Goal: Task Accomplishment & Management: Use online tool/utility

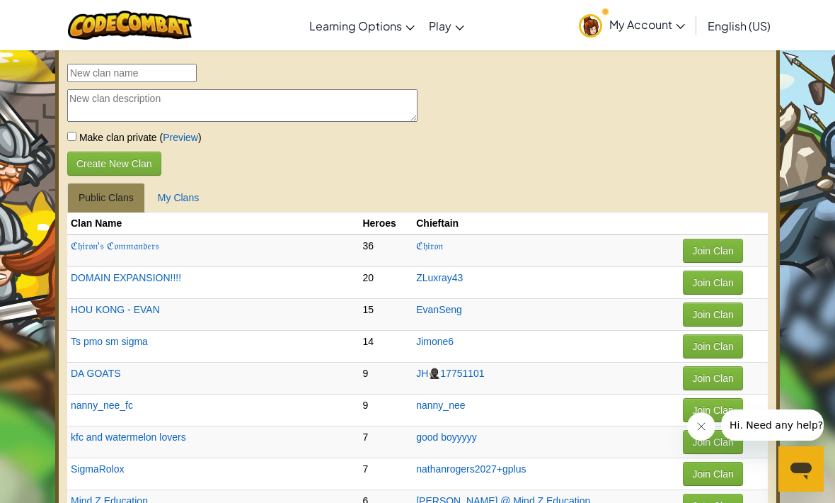
click at [167, 210] on link "My Clans" at bounding box center [179, 198] width 64 height 30
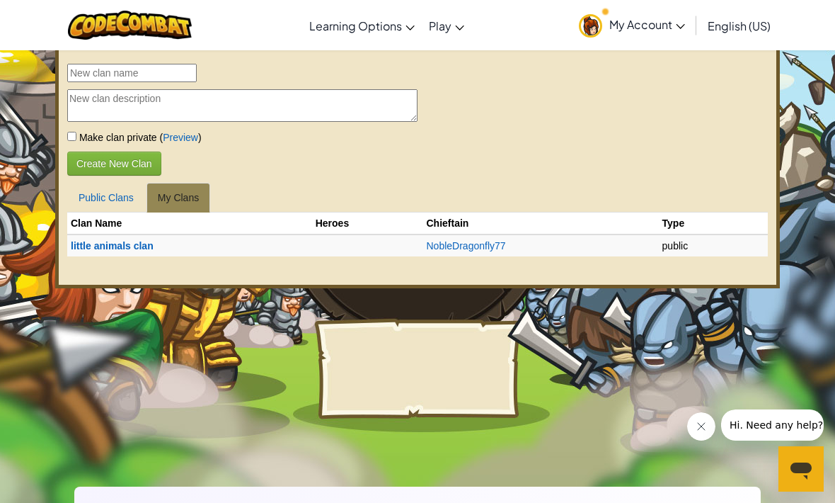
click at [86, 251] on link "little animals clan" at bounding box center [112, 245] width 83 height 11
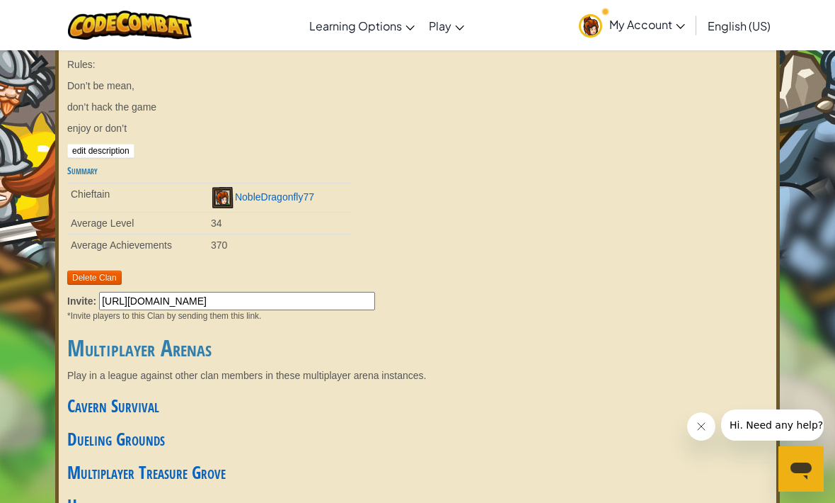
scroll to position [72, 0]
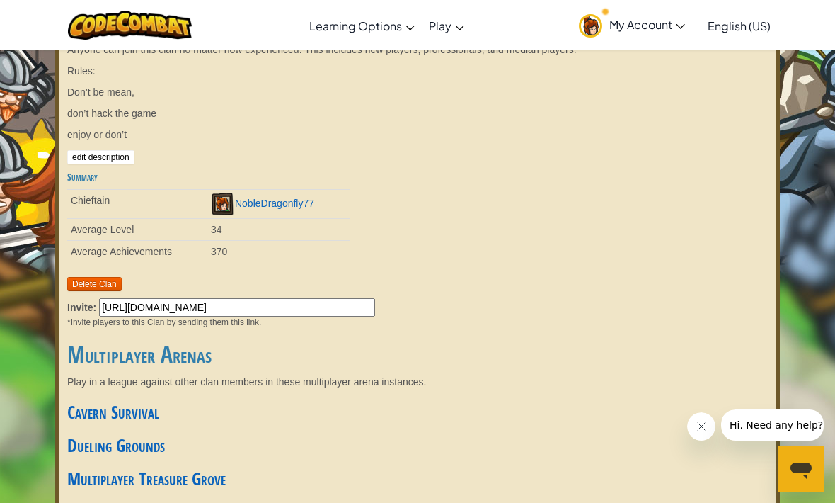
click at [0, 0] on link "CodeCombat Home" at bounding box center [0, 0] width 0 height 0
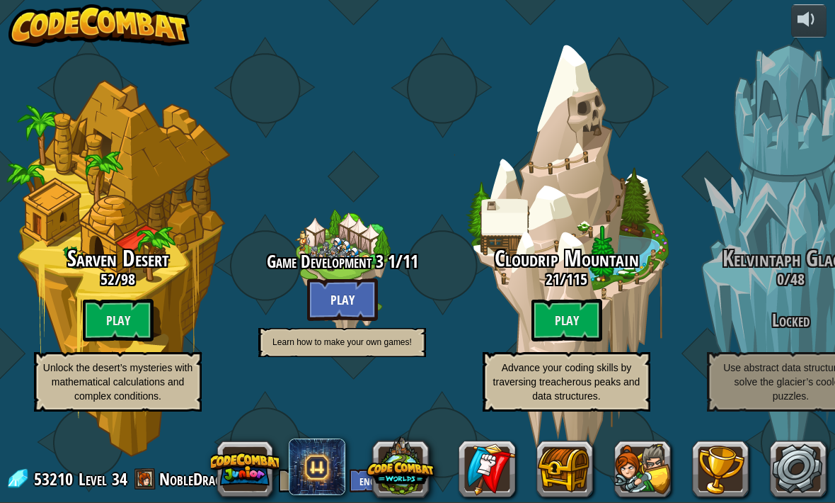
scroll to position [0, 1108]
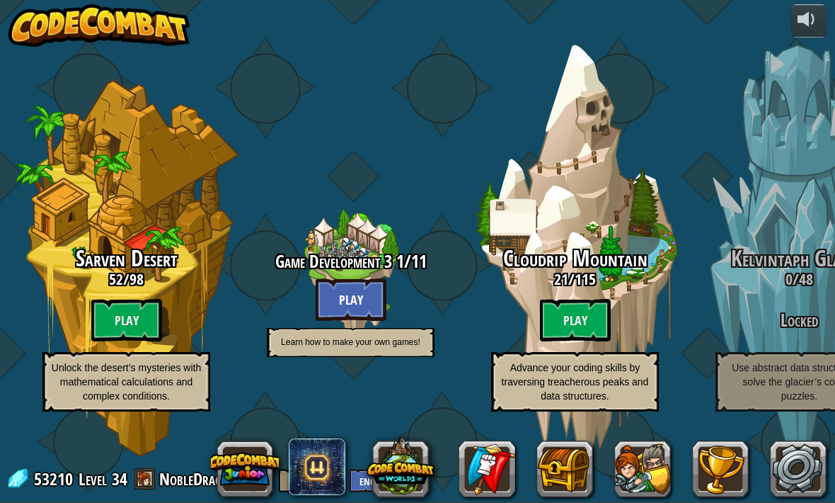
click at [590, 326] on btn "Play" at bounding box center [575, 320] width 71 height 42
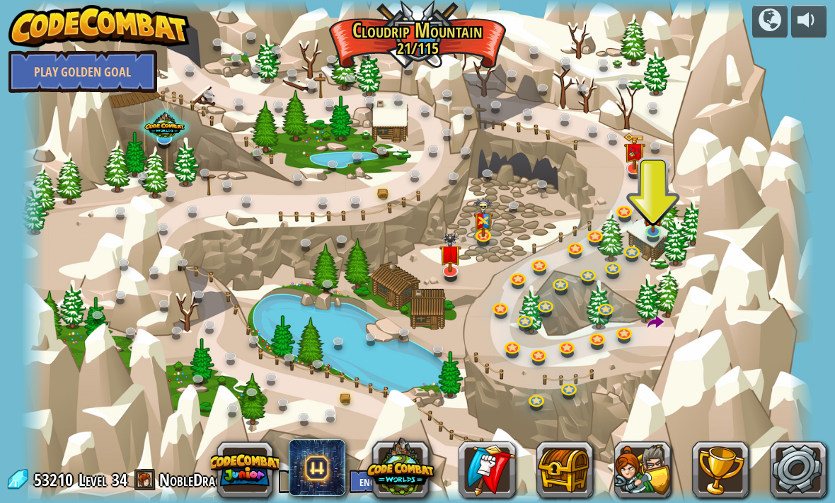
click at [651, 228] on img at bounding box center [654, 216] width 20 height 34
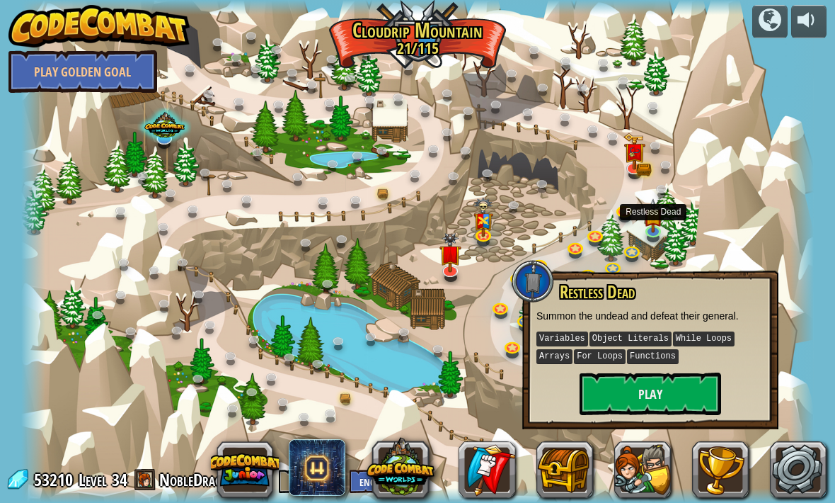
click at [604, 373] on button "Play" at bounding box center [651, 393] width 142 height 42
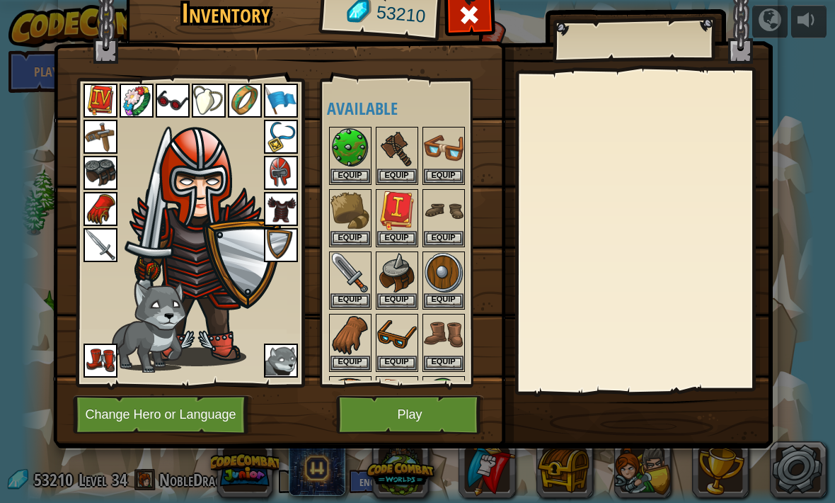
click at [285, 250] on img at bounding box center [281, 245] width 34 height 34
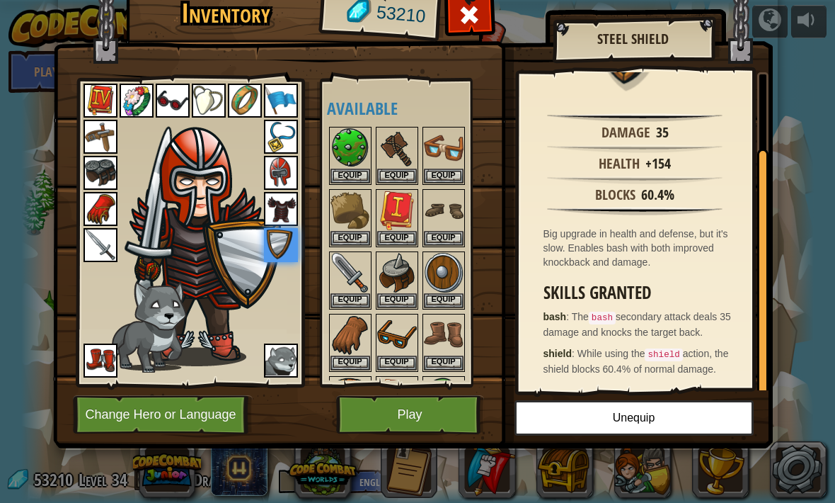
scroll to position [97, 0]
click at [398, 431] on button "Play" at bounding box center [410, 414] width 148 height 39
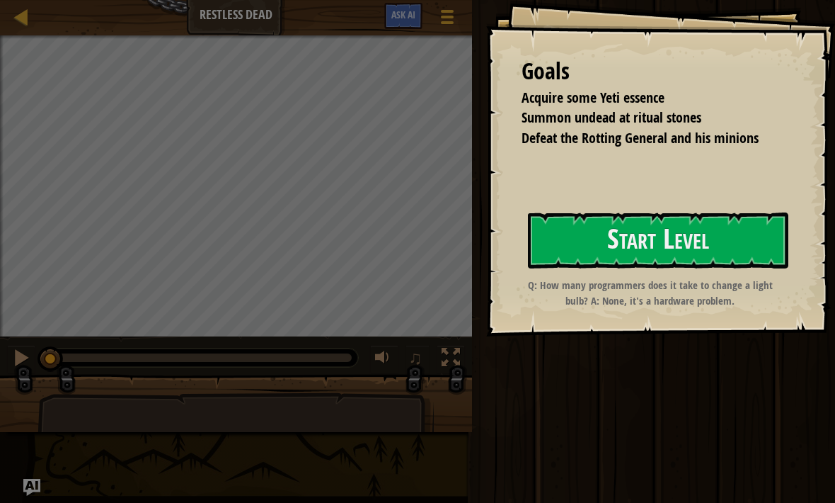
click at [622, 247] on button "Start Level" at bounding box center [658, 240] width 261 height 56
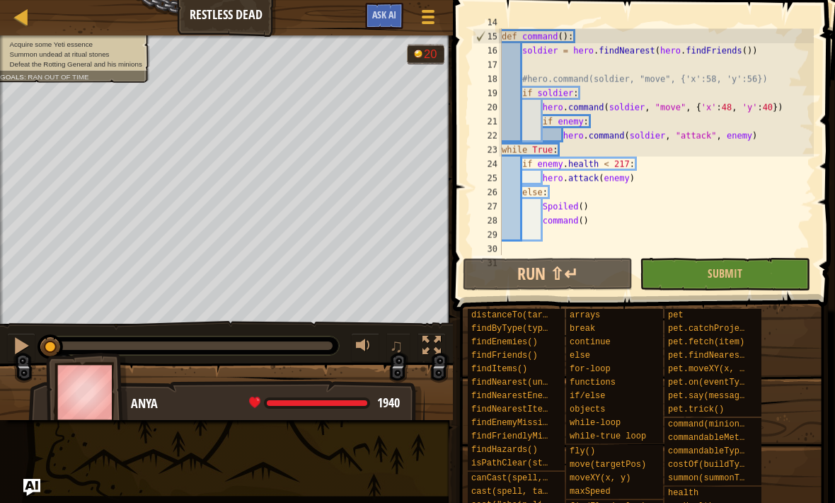
scroll to position [255, 0]
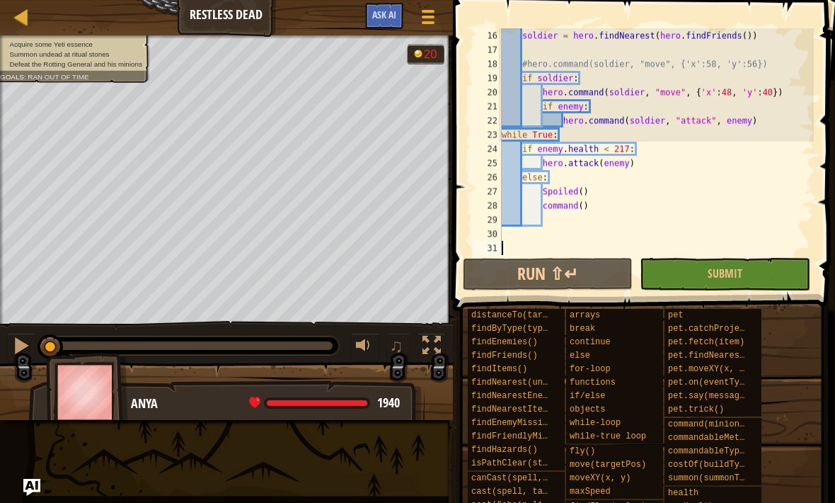
click at [547, 276] on button "Run ⇧↵" at bounding box center [548, 274] width 170 height 33
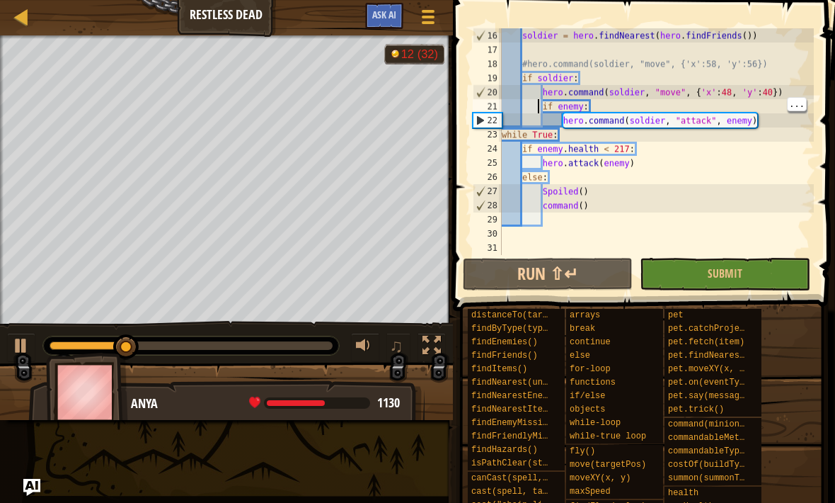
click at [564, 123] on div "soldier = hero . findNearest ( hero . findFriends ( )) #hero.command(soldier, "…" at bounding box center [656, 155] width 315 height 255
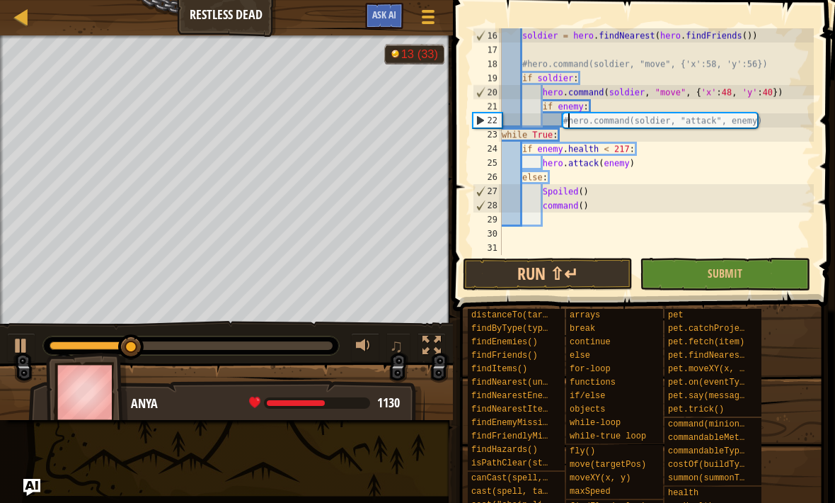
scroll to position [7, 6]
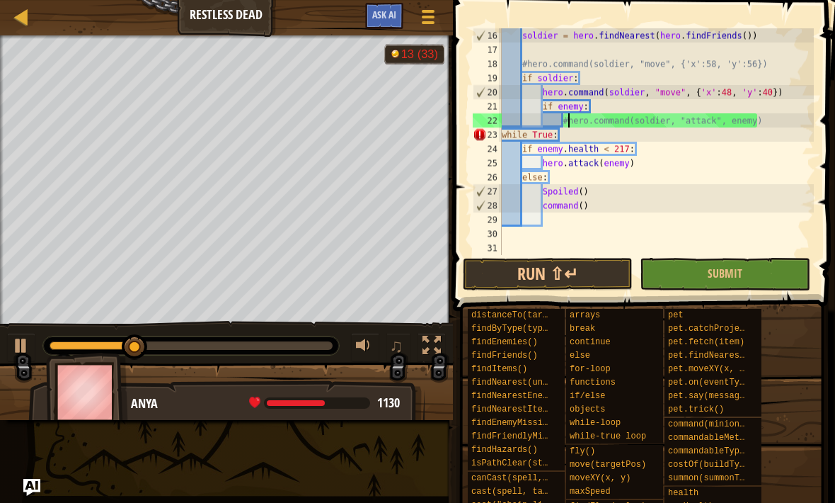
click at [773, 110] on div "soldier = hero . findNearest ( hero . findFriends ( )) #hero.command(soldier, "…" at bounding box center [656, 155] width 315 height 255
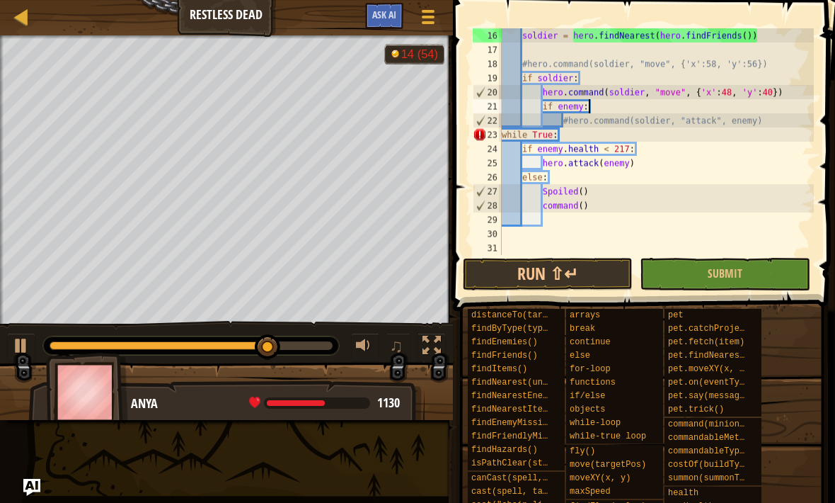
type textarea "#hero.command(soldier, "attack", enemy)"
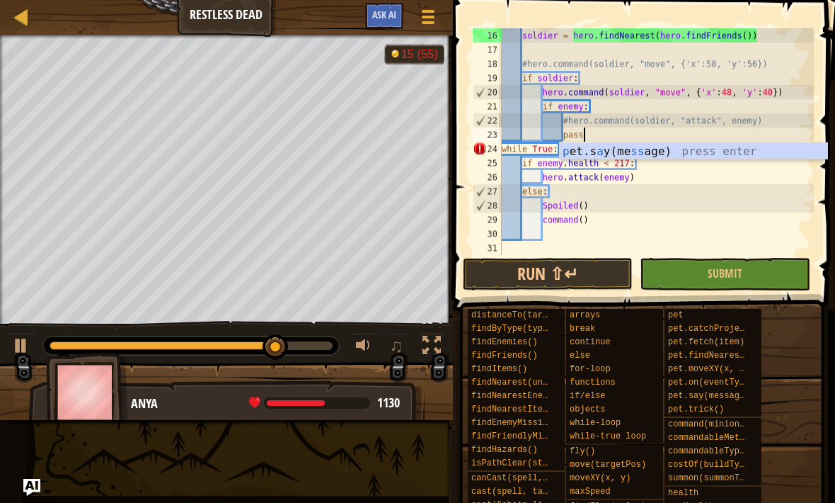
click at [524, 273] on button "Run ⇧↵" at bounding box center [548, 274] width 170 height 33
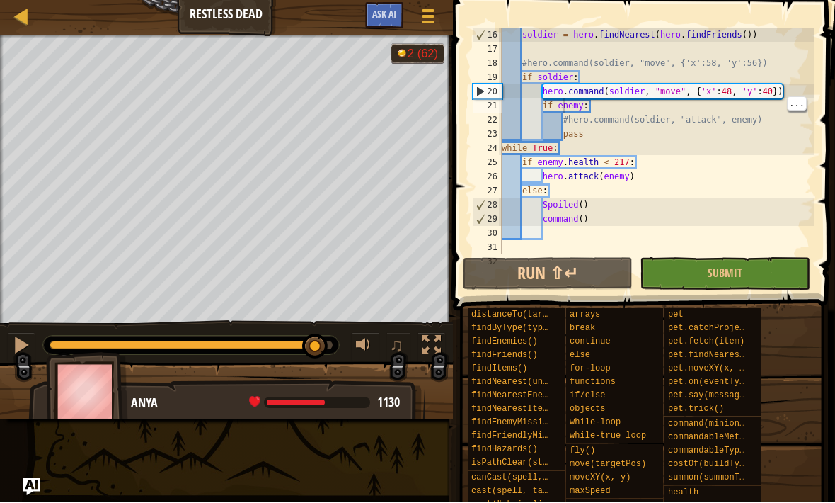
click at [564, 123] on div "soldier = hero . findNearest ( hero . findFriends ( )) #hero.command(soldier, "…" at bounding box center [656, 155] width 315 height 255
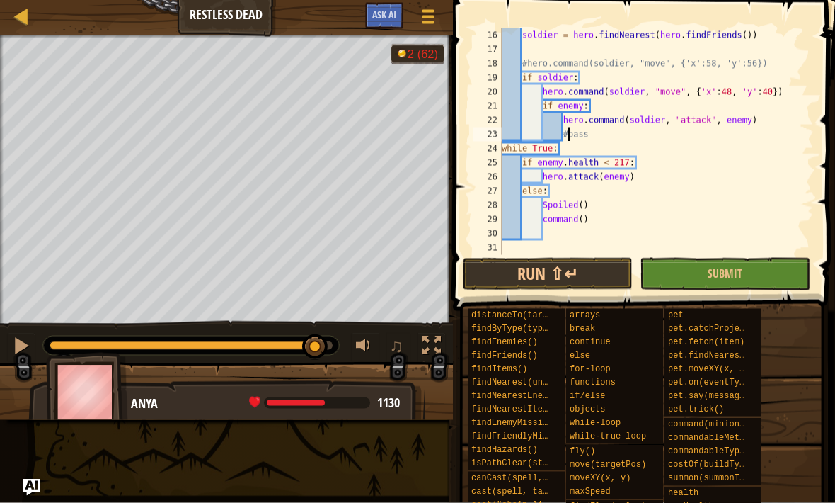
click at [565, 267] on button "Run ⇧↵" at bounding box center [548, 274] width 170 height 33
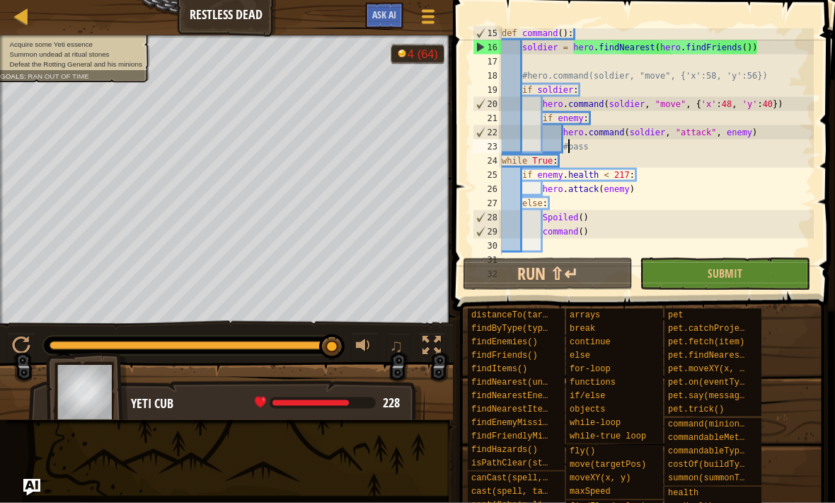
scroll to position [269, 0]
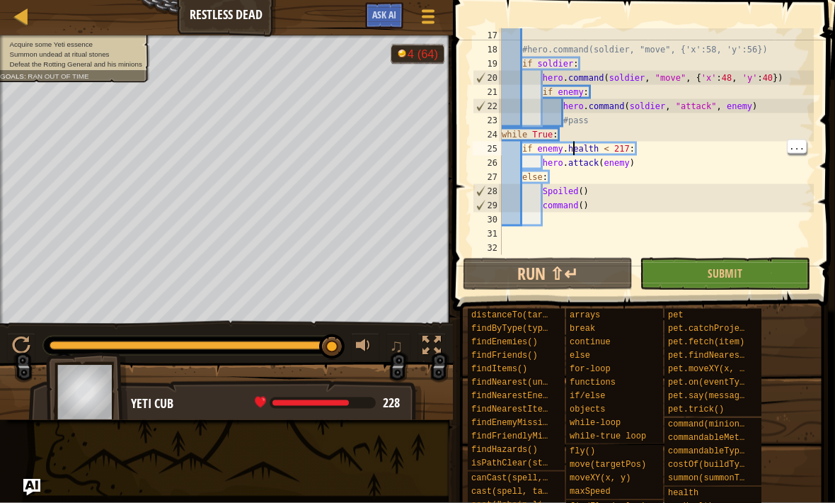
click at [571, 141] on div "#hero.command(soldier, "move", {'x':58, 'y':56}) if soldier : hero . command ( …" at bounding box center [656, 155] width 315 height 255
type textarea "while True:"
click at [578, 130] on div "#hero.command(soldier, "move", {'x':58, 'y':56}) if soldier : hero . command ( …" at bounding box center [656, 155] width 315 height 255
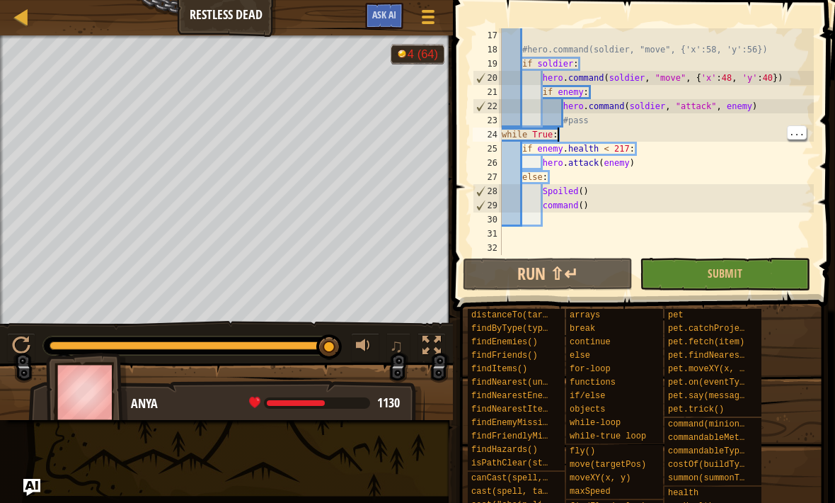
click at [438, 16] on button "Game Menu" at bounding box center [428, 19] width 35 height 33
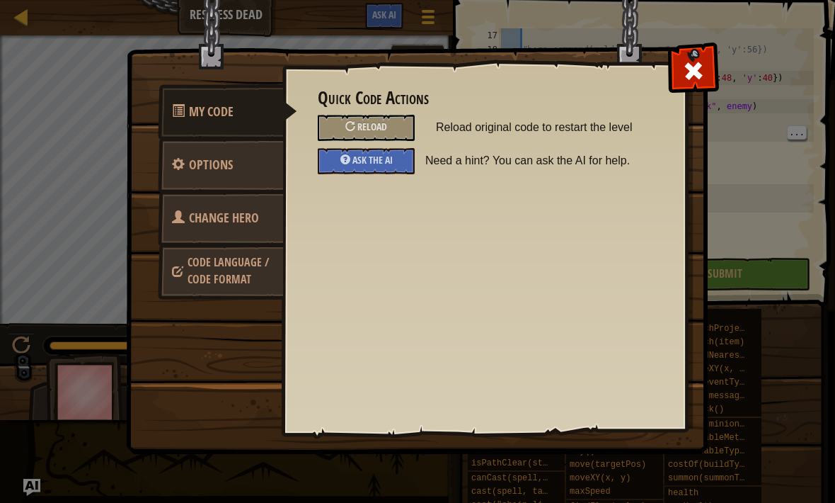
click at [231, 219] on span "Change Hero" at bounding box center [224, 218] width 70 height 18
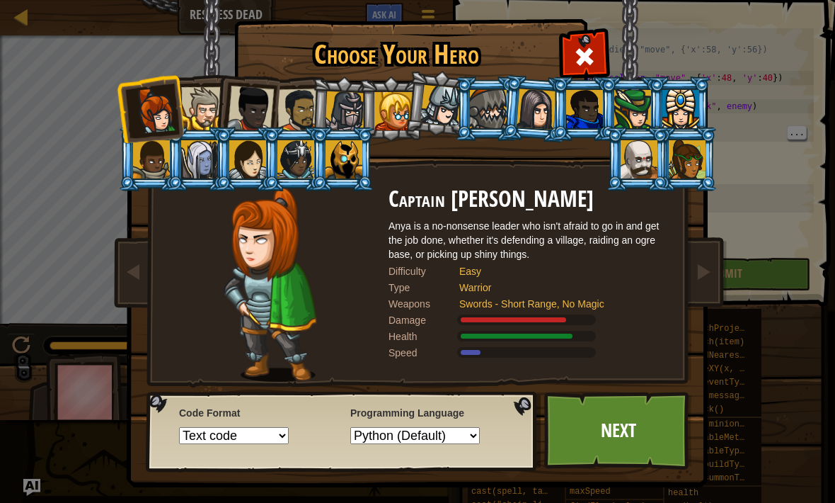
click at [259, 106] on div at bounding box center [250, 109] width 47 height 47
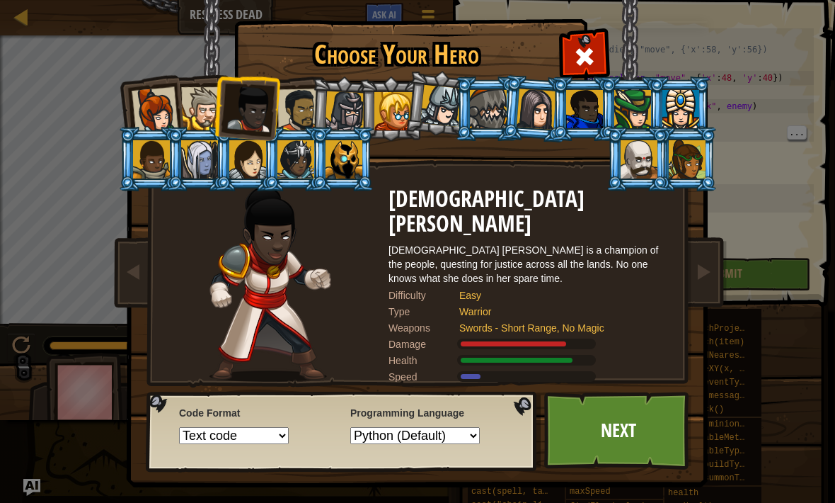
click at [343, 112] on div at bounding box center [345, 111] width 40 height 40
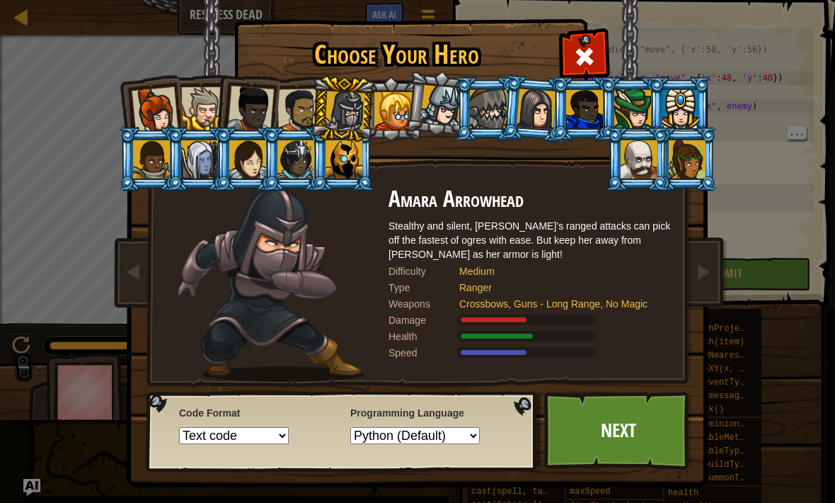
click at [399, 129] on div at bounding box center [393, 111] width 38 height 38
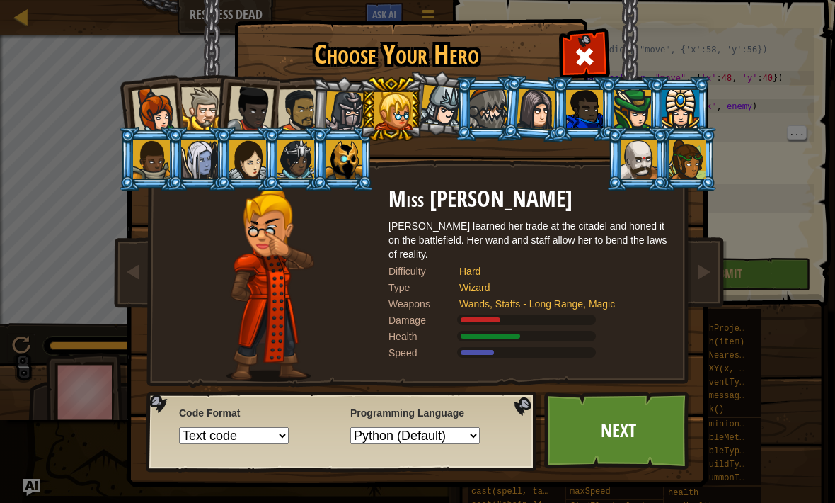
click at [438, 103] on div at bounding box center [442, 106] width 42 height 42
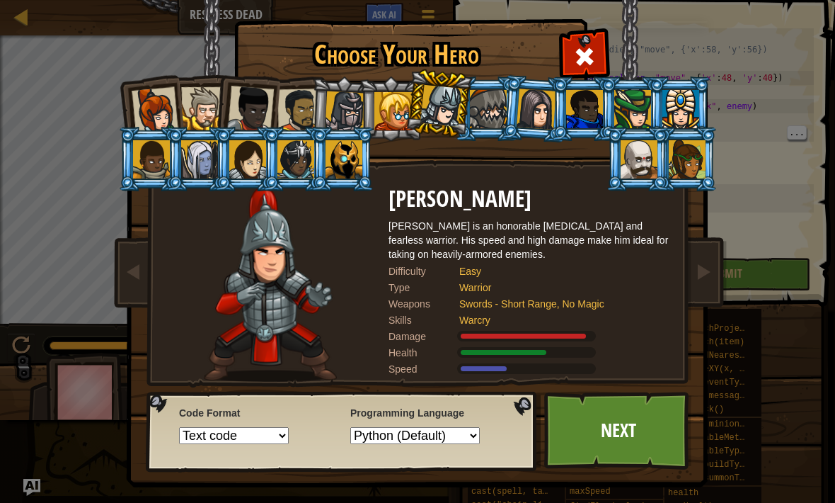
click at [682, 104] on div at bounding box center [681, 109] width 37 height 38
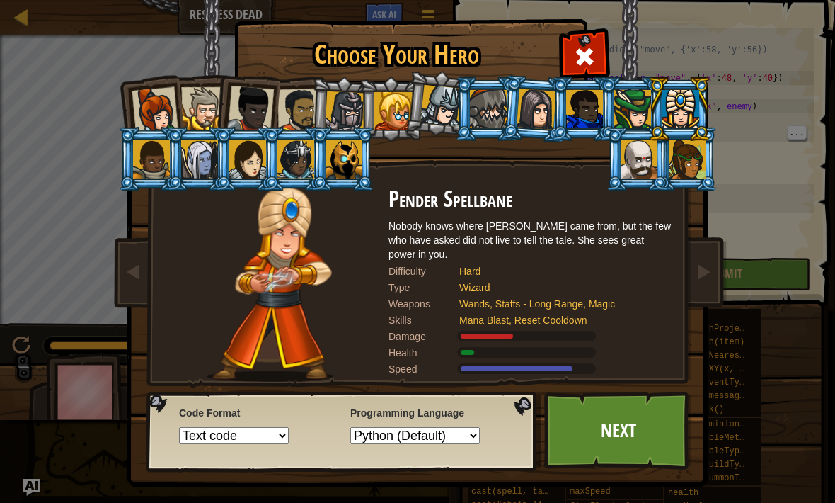
click at [590, 437] on link "Next" at bounding box center [618, 430] width 148 height 78
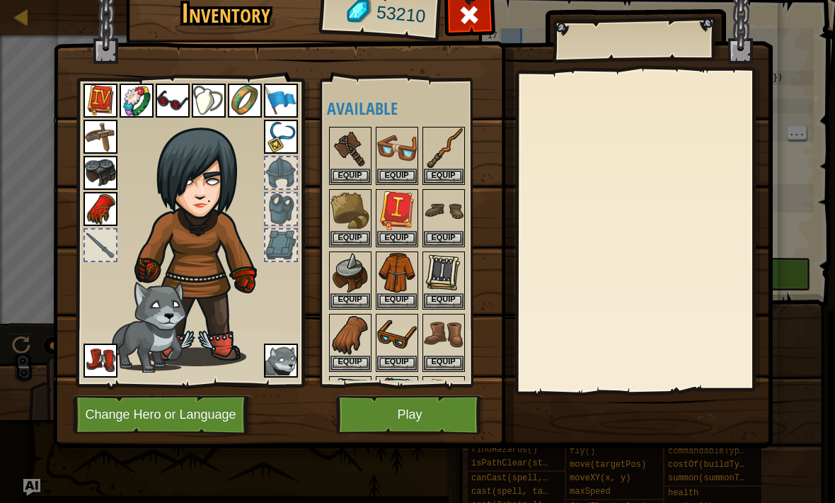
click at [355, 225] on img at bounding box center [351, 210] width 40 height 40
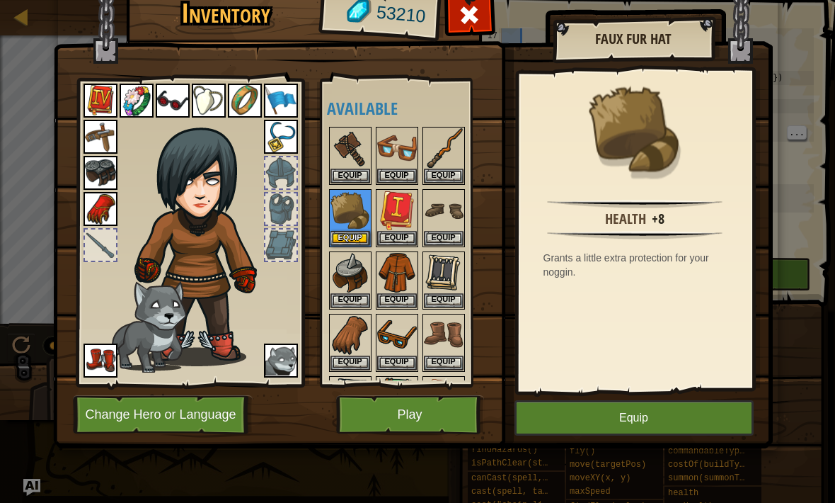
click at [354, 231] on button "Equip" at bounding box center [351, 238] width 40 height 15
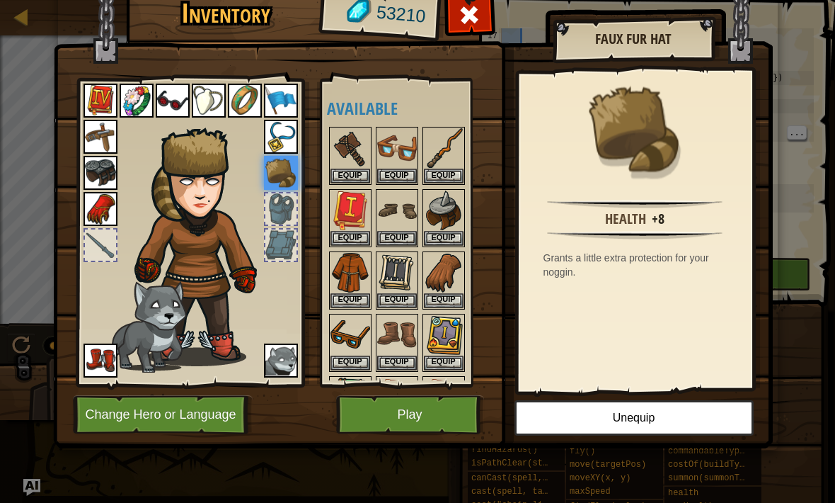
click at [348, 286] on img at bounding box center [351, 273] width 40 height 40
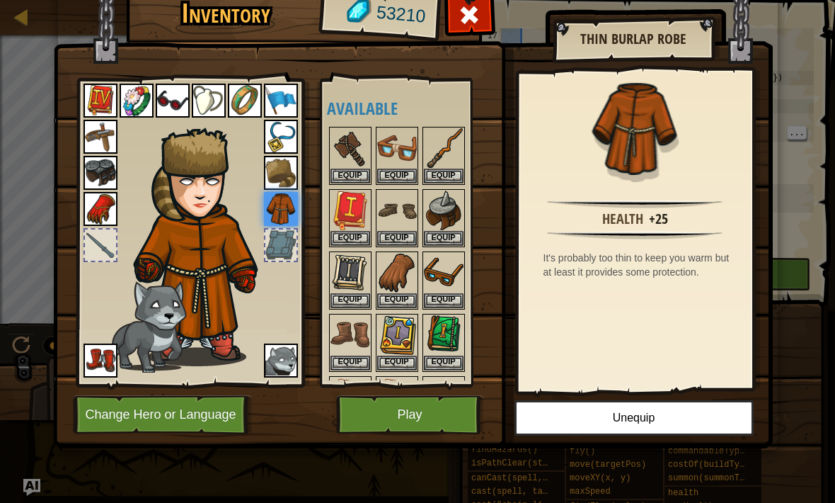
click at [392, 338] on img at bounding box center [397, 335] width 40 height 40
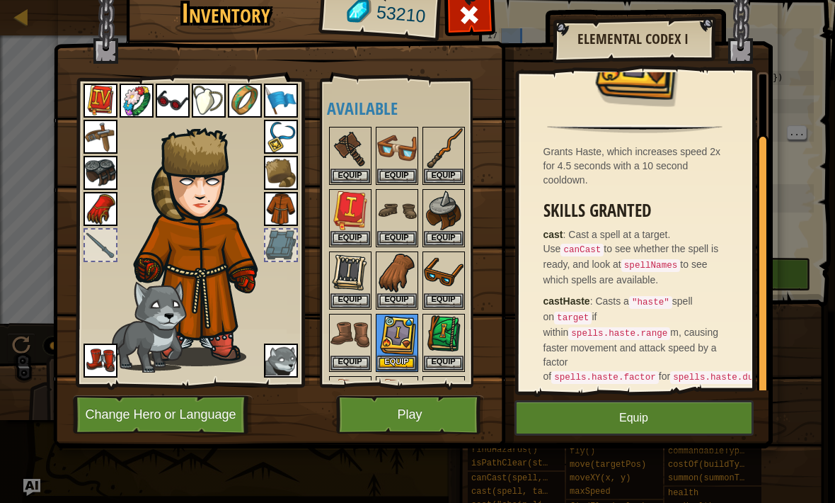
scroll to position [74, 0]
click at [353, 285] on img at bounding box center [351, 273] width 40 height 40
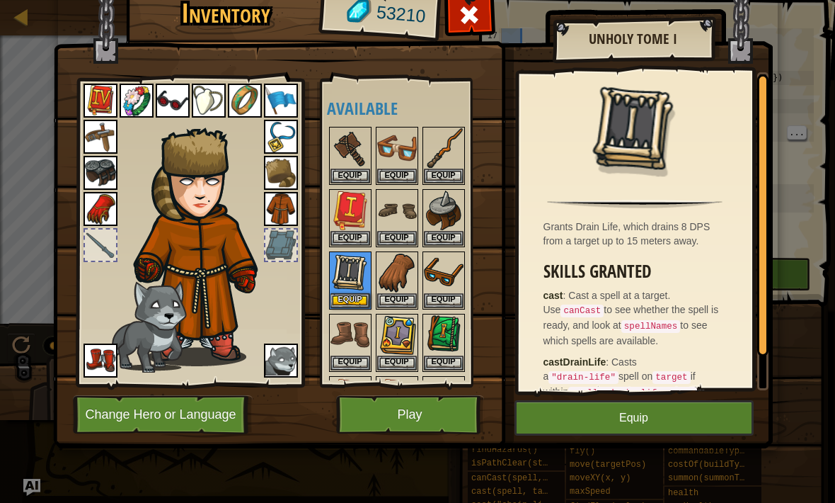
click at [450, 341] on img at bounding box center [444, 335] width 40 height 40
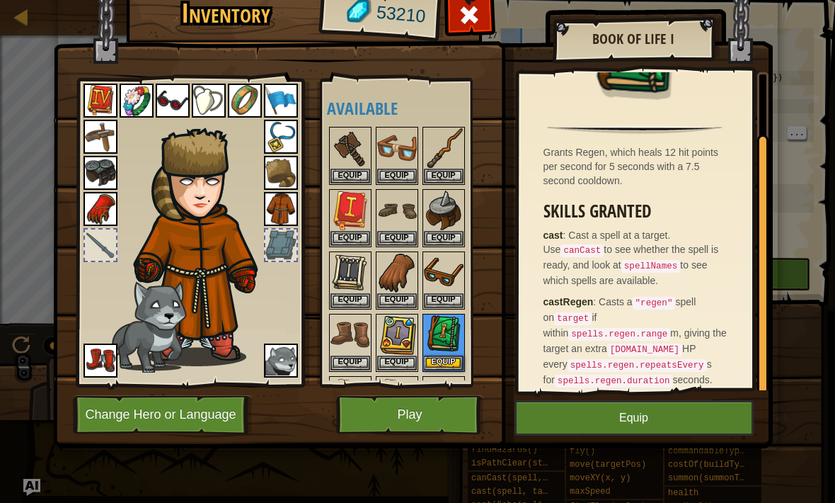
click at [351, 276] on img at bounding box center [351, 273] width 40 height 40
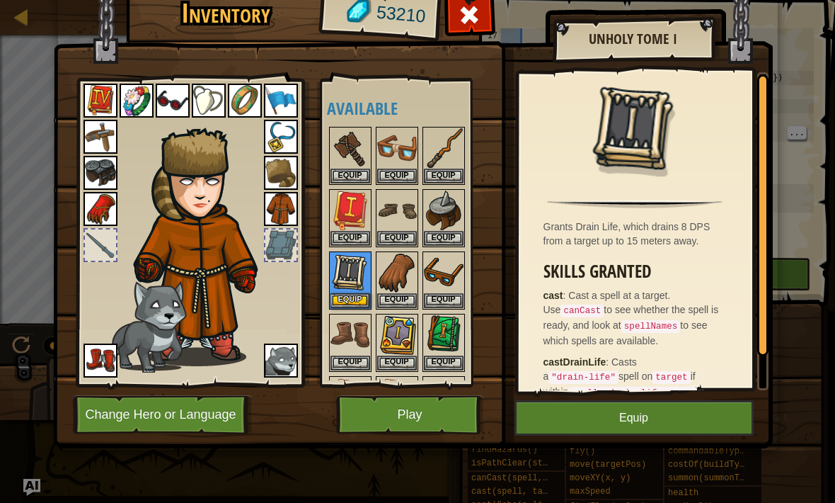
click at [345, 286] on img at bounding box center [351, 273] width 40 height 40
click at [345, 298] on button "Equip" at bounding box center [351, 300] width 40 height 15
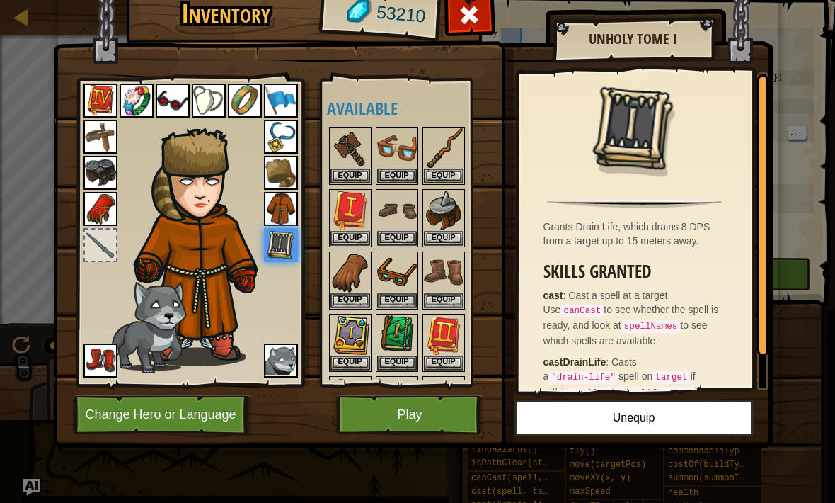
click at [448, 169] on button "Equip" at bounding box center [444, 175] width 40 height 15
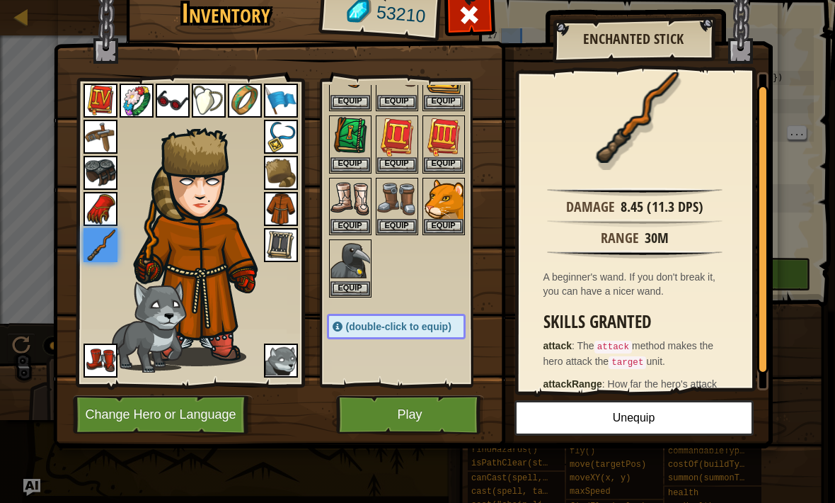
scroll to position [200, 0]
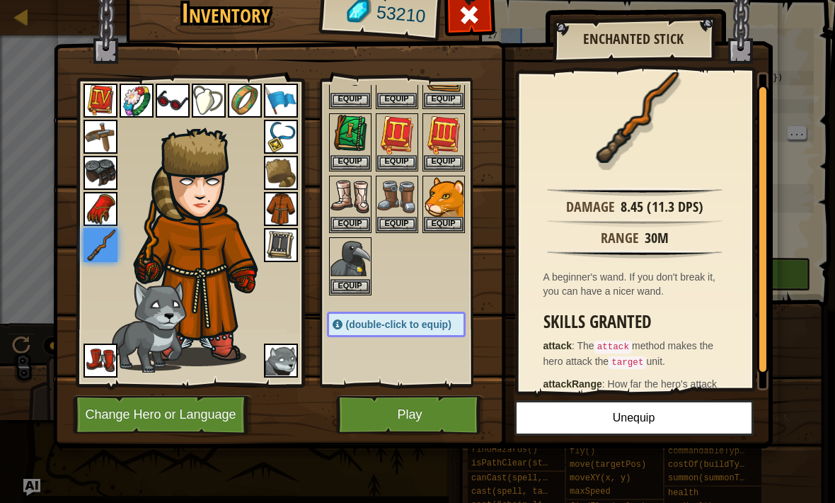
click at [181, 338] on img at bounding box center [147, 326] width 79 height 92
click at [383, 419] on button "Play" at bounding box center [410, 414] width 148 height 39
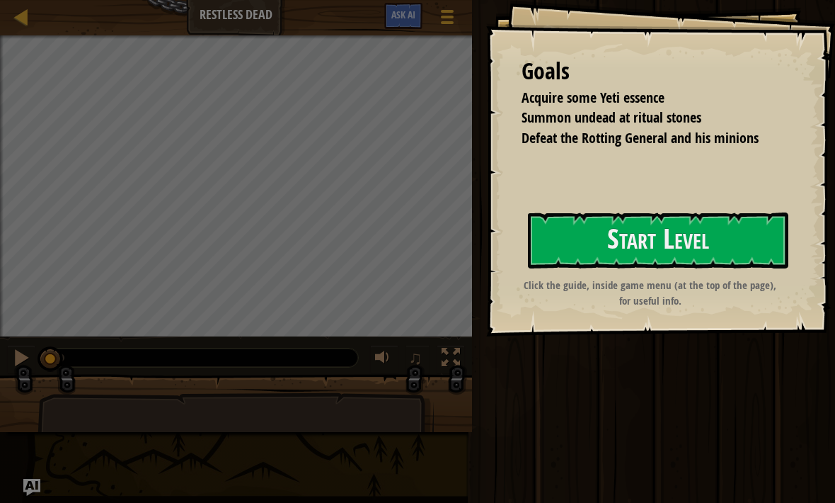
click at [609, 257] on button "Start Level" at bounding box center [658, 240] width 261 height 56
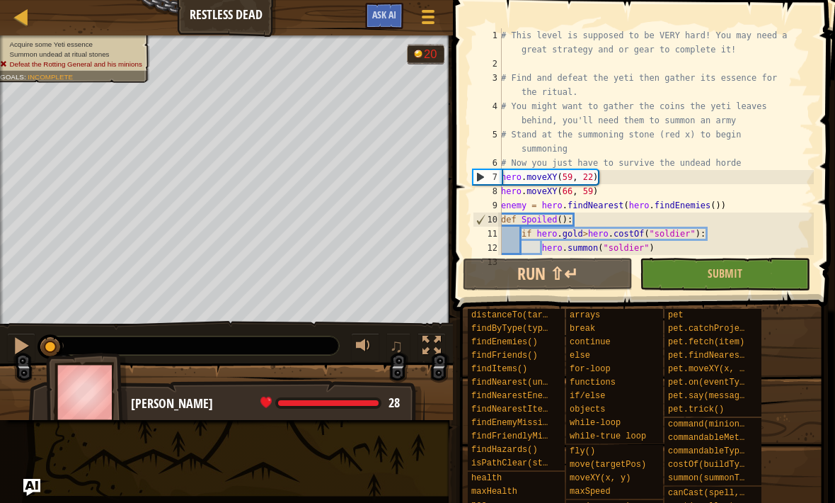
click at [531, 279] on button "Run ⇧↵" at bounding box center [548, 274] width 170 height 33
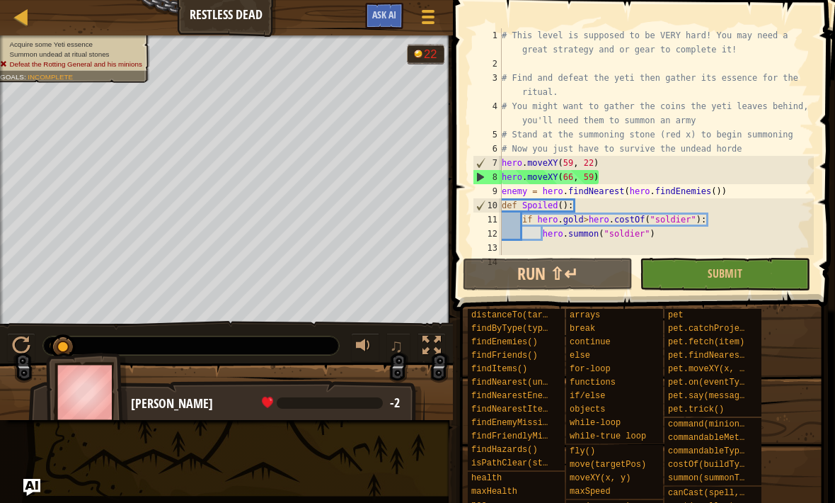
click at [430, 21] on div at bounding box center [428, 17] width 18 height 20
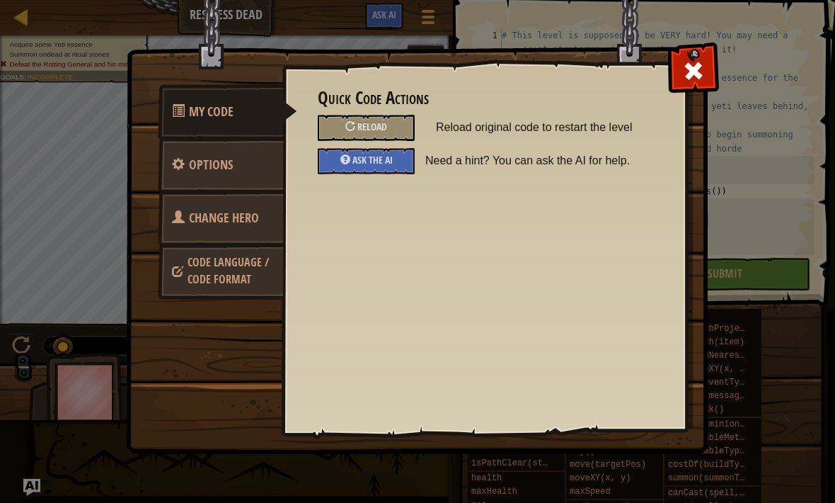
click at [241, 231] on link "Change Hero" at bounding box center [221, 217] width 126 height 55
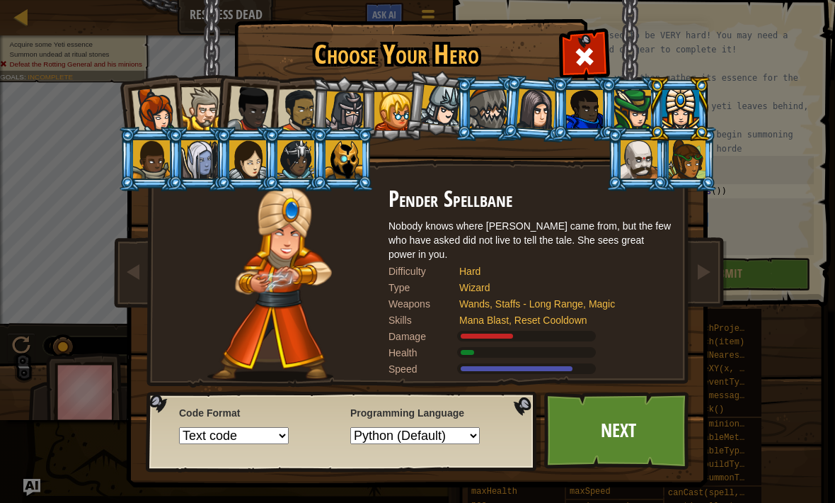
click at [380, 118] on div at bounding box center [393, 111] width 38 height 38
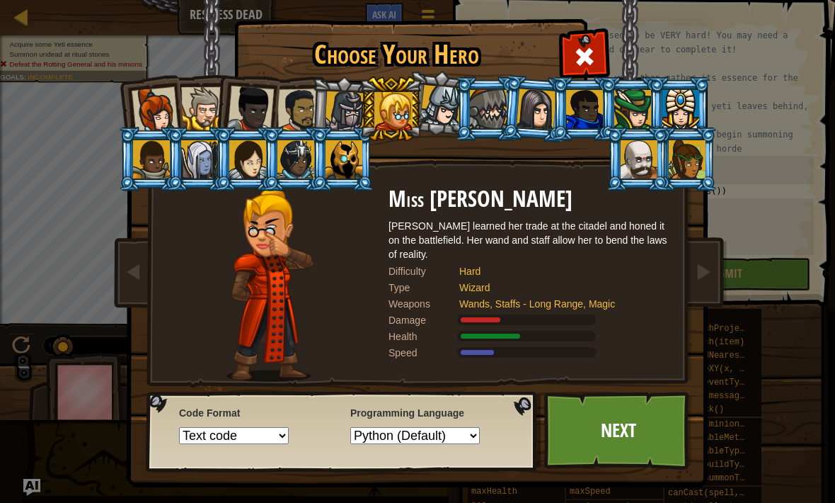
click at [622, 445] on link "Next" at bounding box center [618, 430] width 148 height 78
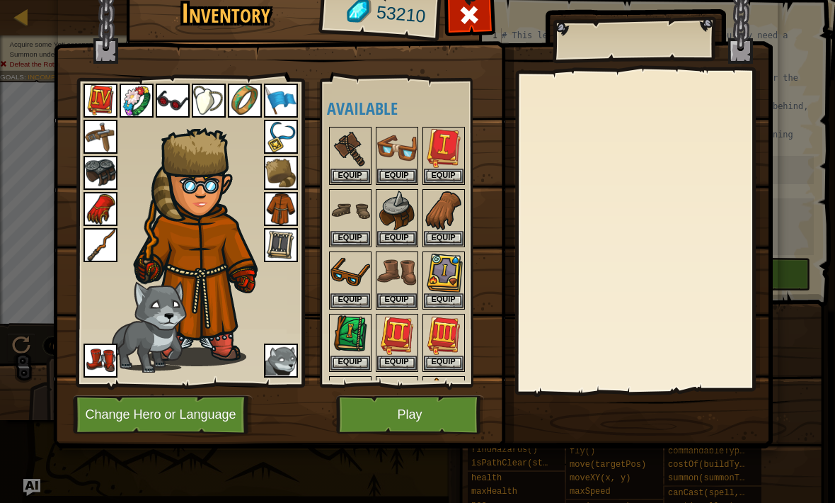
click at [412, 409] on button "Play" at bounding box center [410, 414] width 148 height 39
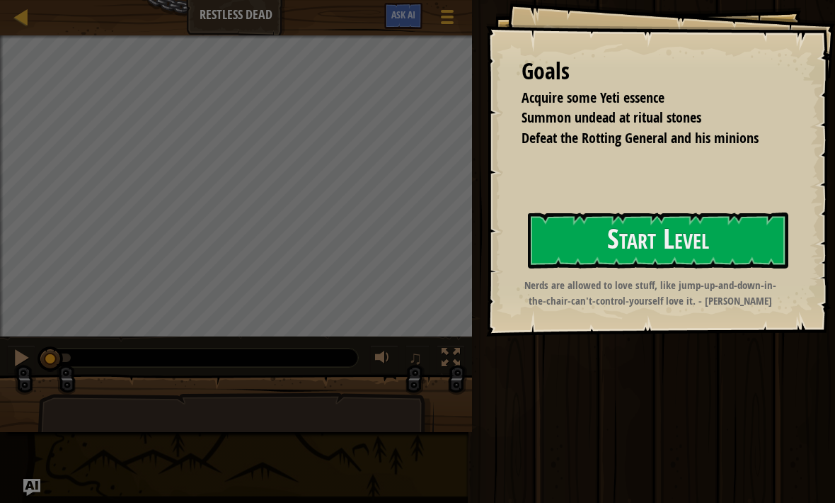
click at [590, 268] on button "Start Level" at bounding box center [658, 240] width 261 height 56
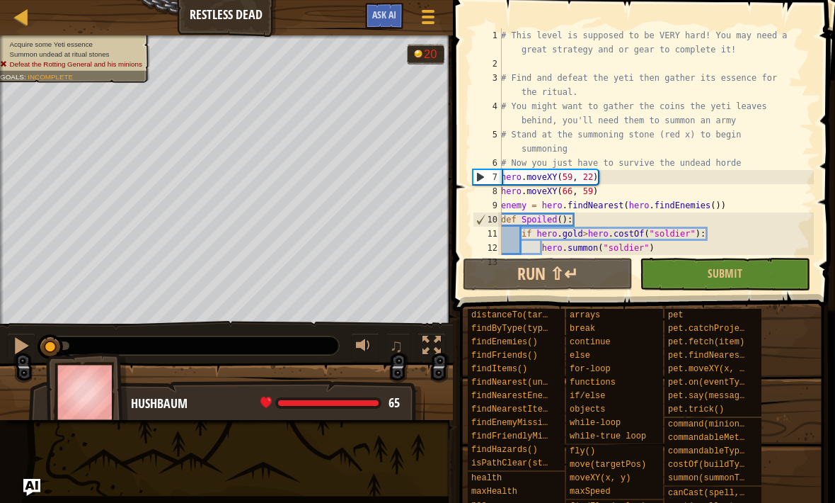
click at [558, 275] on button "Run ⇧↵" at bounding box center [548, 274] width 170 height 33
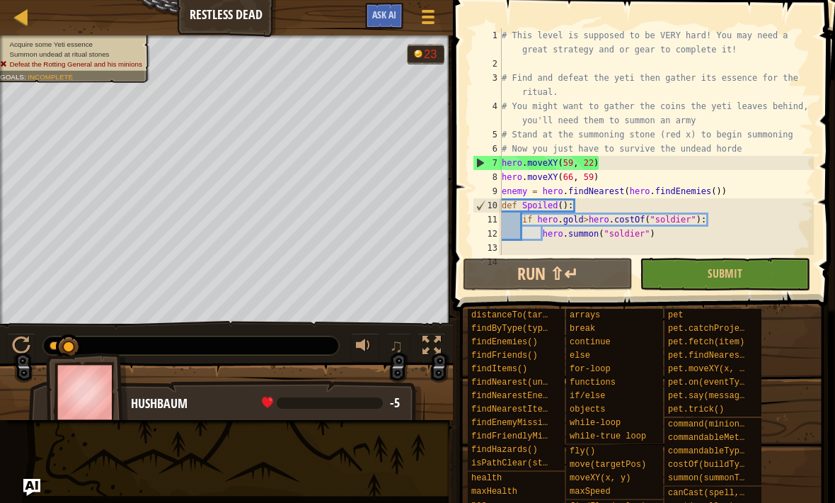
click at [435, 19] on div at bounding box center [428, 17] width 18 height 20
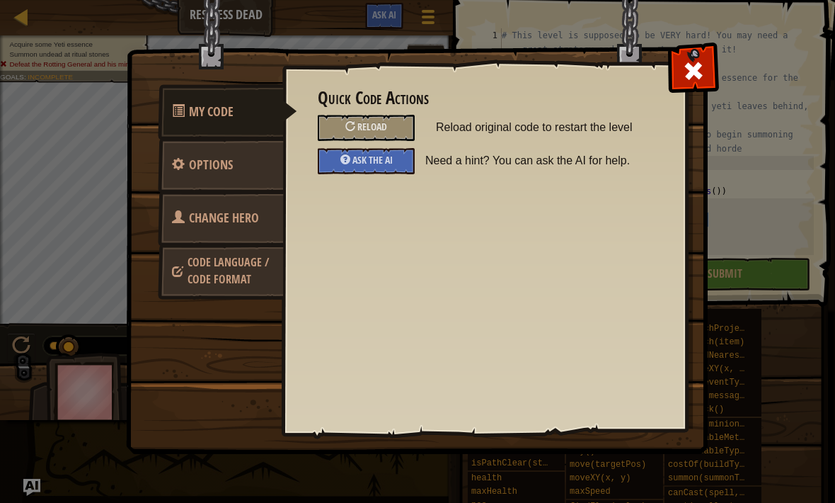
click at [238, 217] on span "Change Hero" at bounding box center [224, 218] width 70 height 18
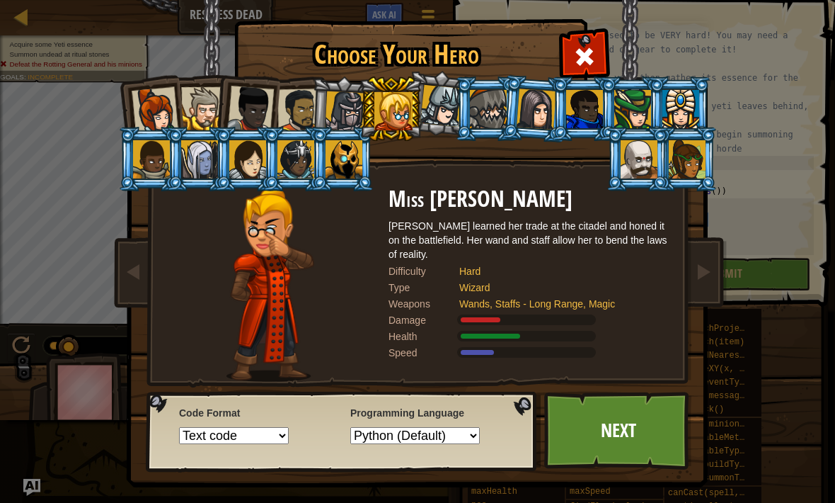
click at [687, 106] on div at bounding box center [681, 109] width 37 height 38
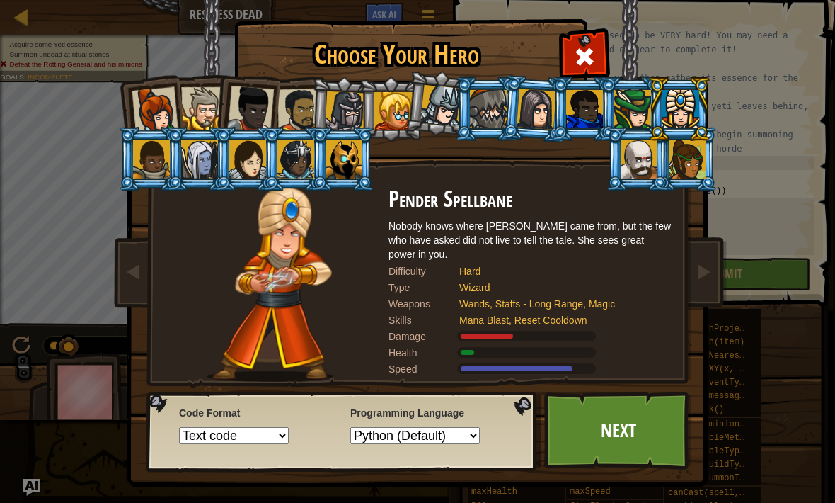
click at [600, 430] on link "Next" at bounding box center [618, 430] width 148 height 78
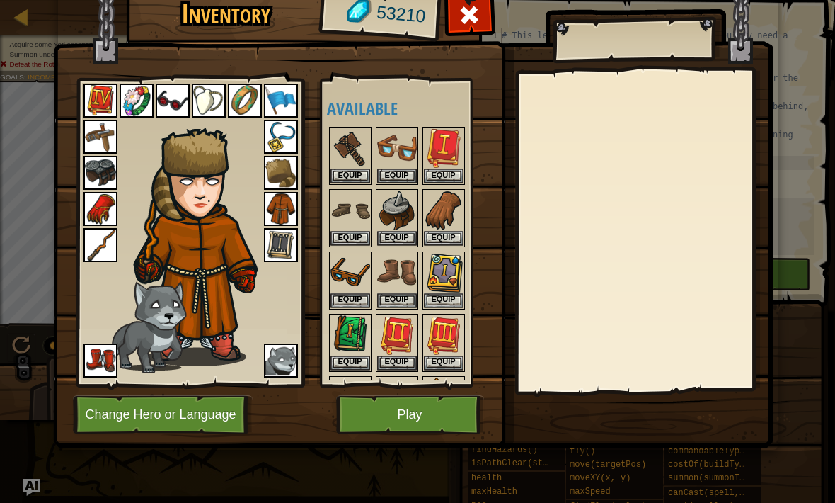
click at [347, 355] on button "Equip" at bounding box center [351, 362] width 40 height 15
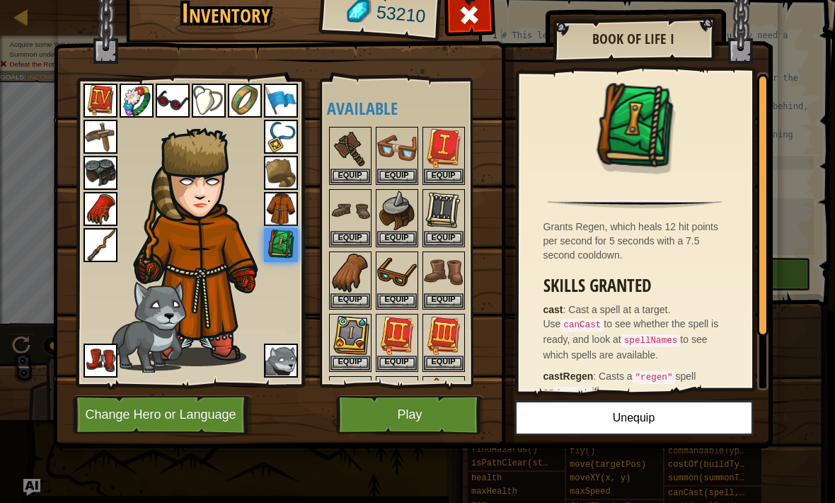
click at [357, 355] on button "Equip" at bounding box center [351, 362] width 40 height 15
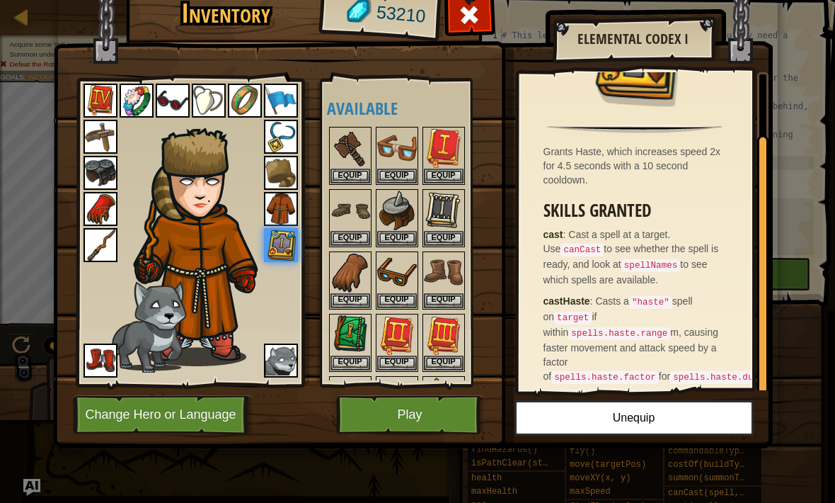
scroll to position [74, 0]
click at [422, 423] on button "Play" at bounding box center [410, 414] width 148 height 39
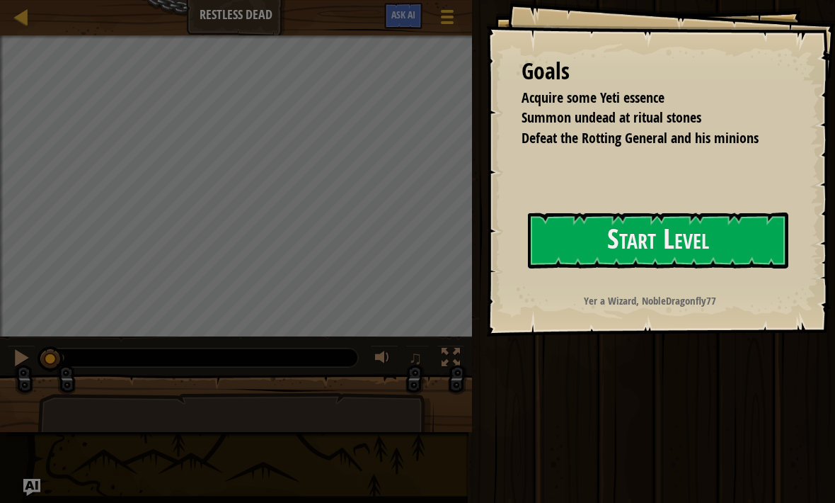
click at [603, 253] on button "Start Level" at bounding box center [658, 240] width 261 height 56
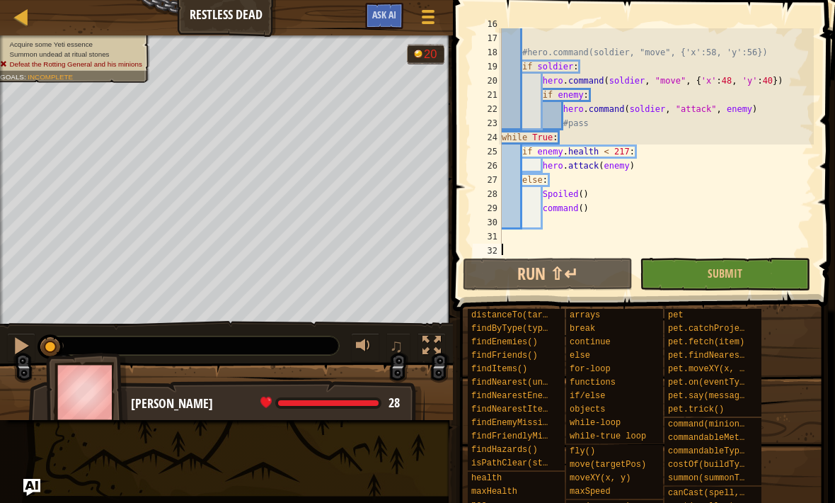
scroll to position [269, 0]
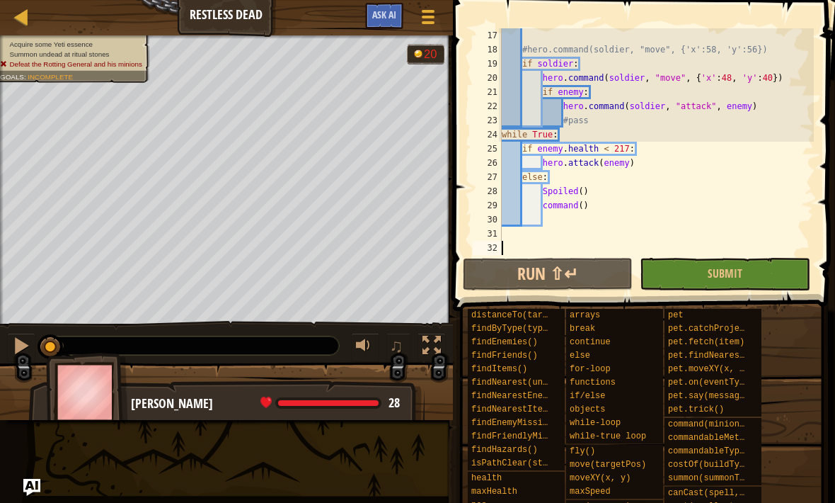
type textarea "while True:"
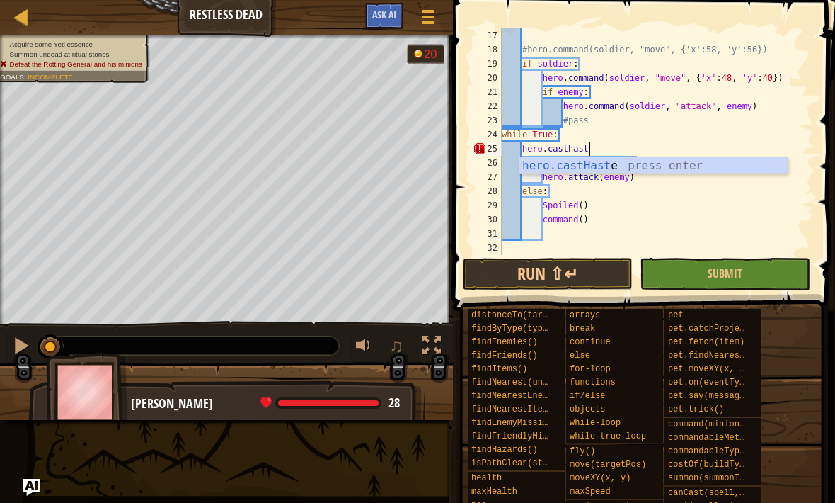
scroll to position [7, 6]
type textarea "hero.cast("haste", self)"
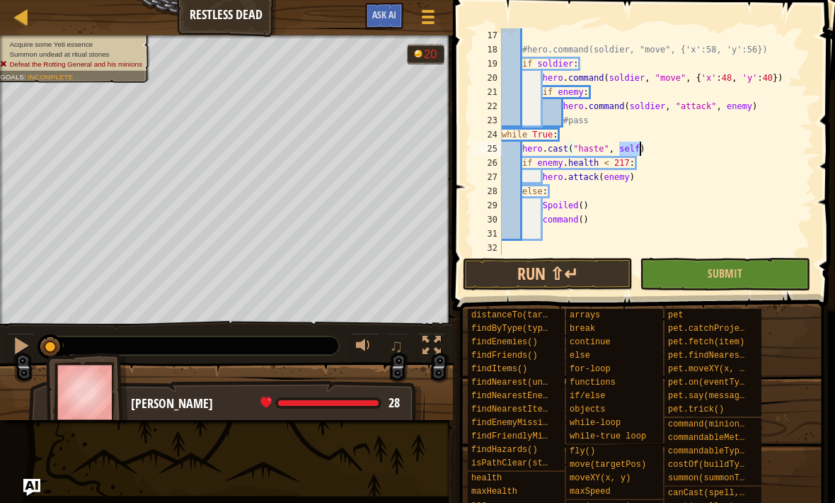
click at [571, 275] on button "Run ⇧↵" at bounding box center [548, 274] width 170 height 33
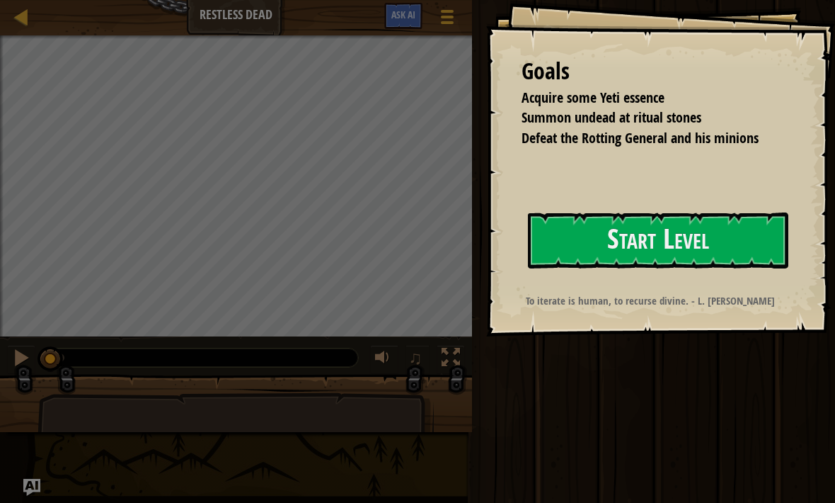
click at [618, 234] on button "Start Level" at bounding box center [658, 240] width 261 height 56
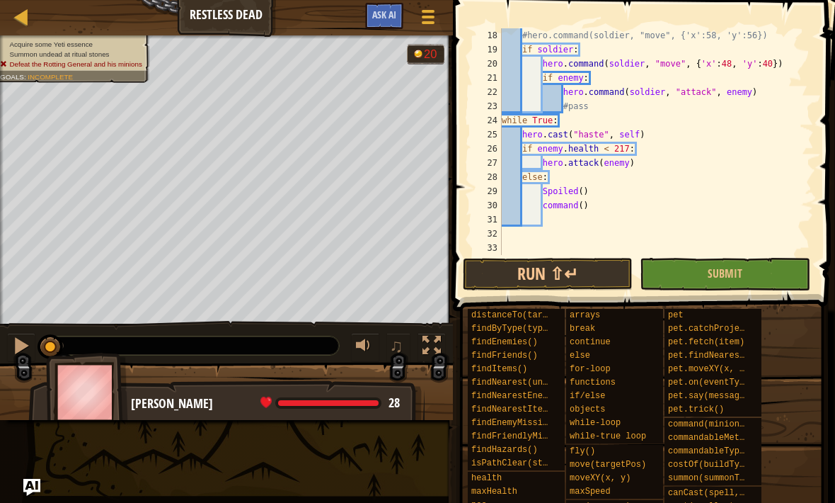
scroll to position [282, 0]
type textarea "while True:"
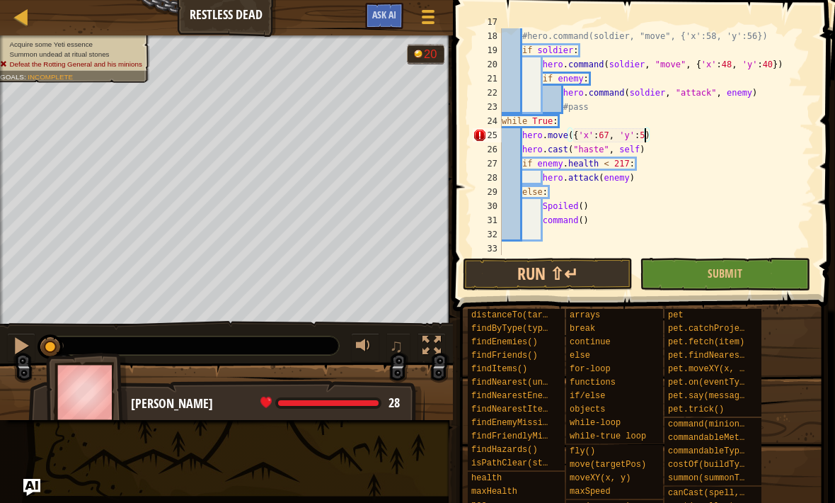
scroll to position [7, 12]
click at [561, 279] on button "Run ⇧↵" at bounding box center [548, 274] width 170 height 33
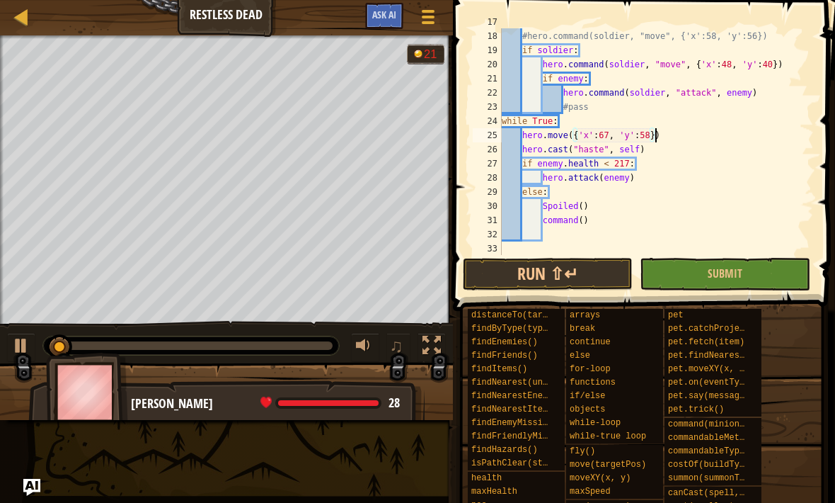
click at [522, 280] on button "Run ⇧↵" at bounding box center [548, 274] width 170 height 33
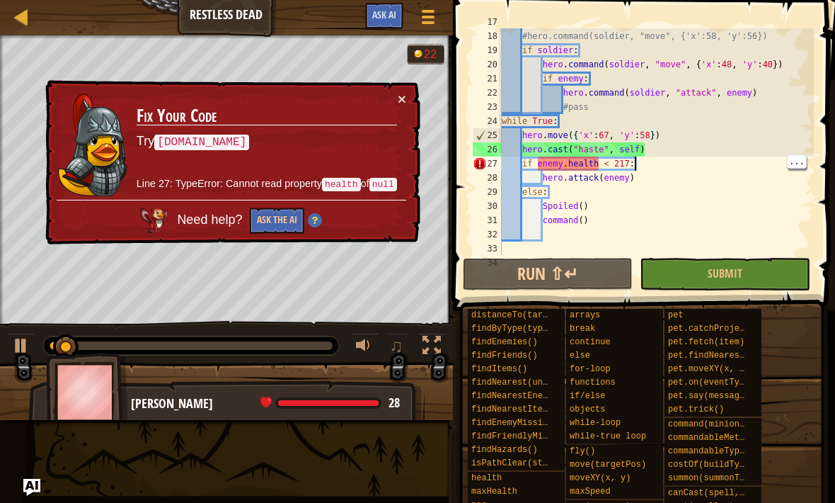
scroll to position [7, 11]
click at [649, 181] on div "#hero.command(soldier, "move", {'x':58, 'y':56}) if soldier : hero . command ( …" at bounding box center [656, 142] width 315 height 255
click at [520, 163] on div "#hero.command(soldier, "move", {'x':58, 'y':56}) if soldier : hero . command ( …" at bounding box center [656, 142] width 315 height 255
type textarea "hero.attack(enemy)"
click at [671, 173] on div "#hero.command(soldier, "move", {'x':58, 'y':56}) if soldier : hero . command ( …" at bounding box center [656, 142] width 315 height 255
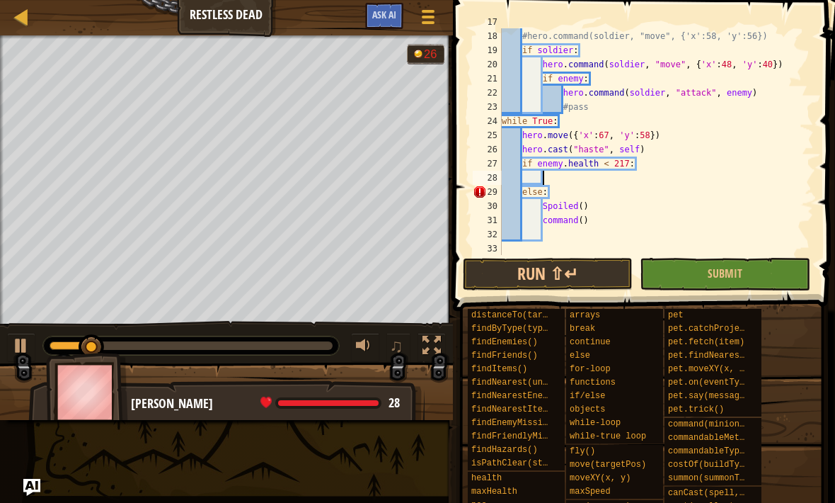
scroll to position [7, 0]
type textarea "if [DOMAIN_NAME] < 217:"
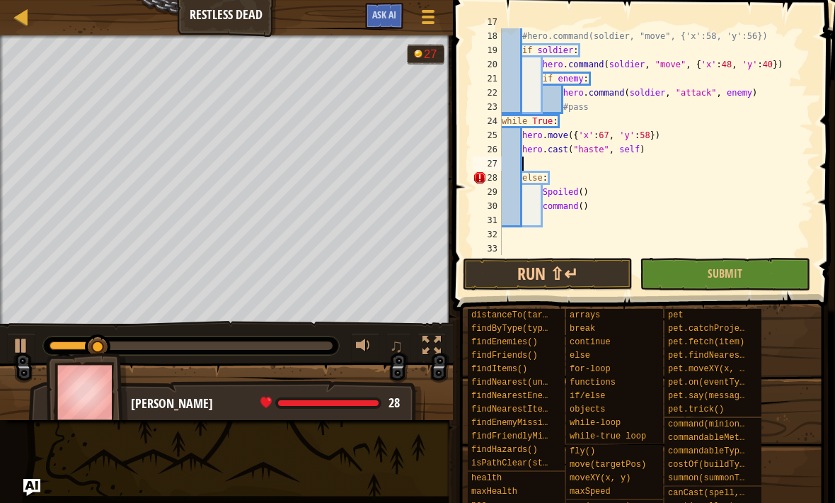
click at [541, 266] on button "Run ⇧↵" at bounding box center [548, 274] width 170 height 33
type textarea "hero.cast("haste", self)"
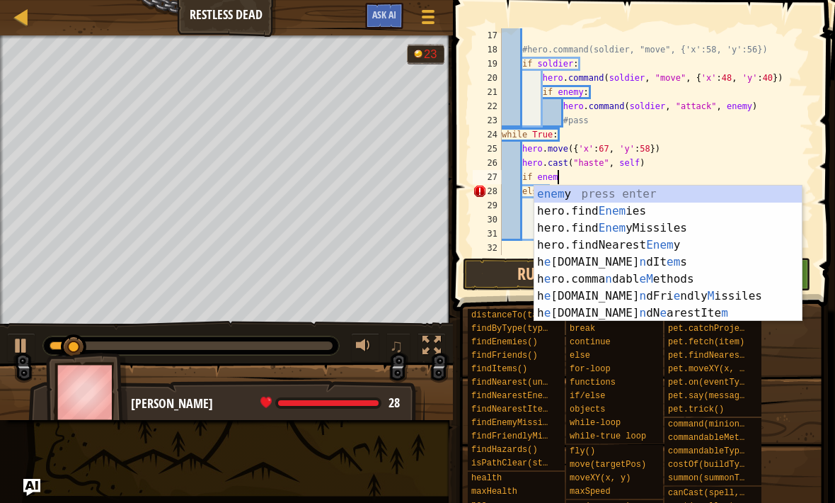
scroll to position [7, 4]
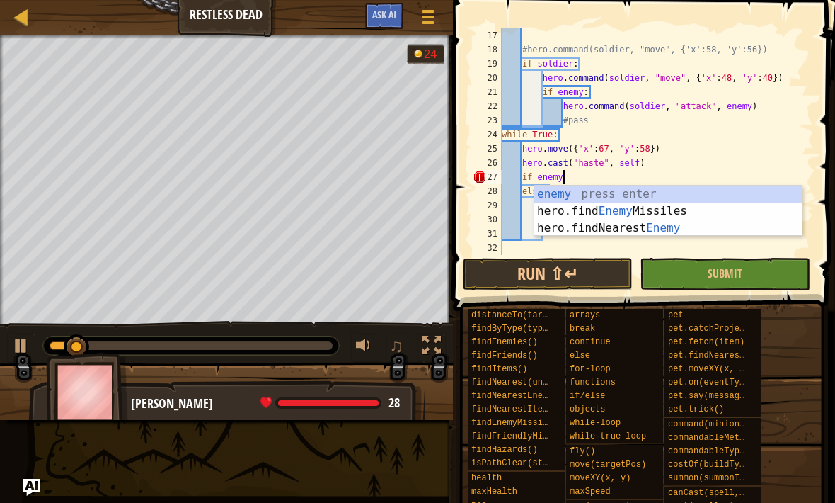
type textarea "if enemy:"
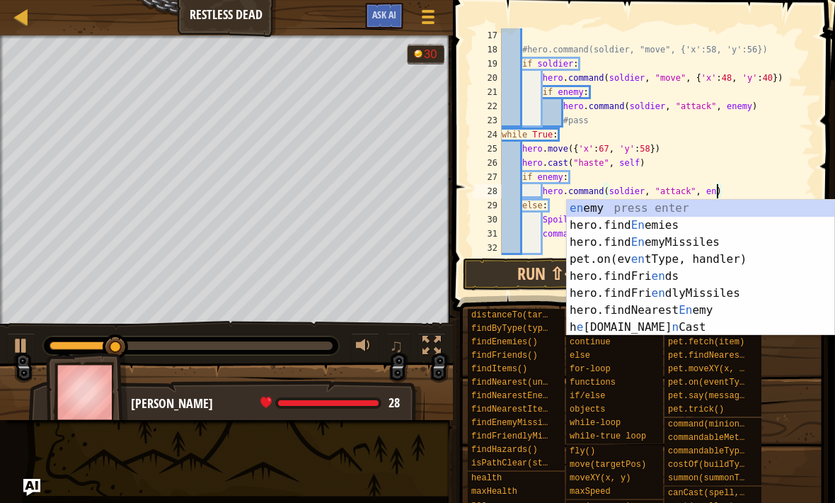
scroll to position [7, 18]
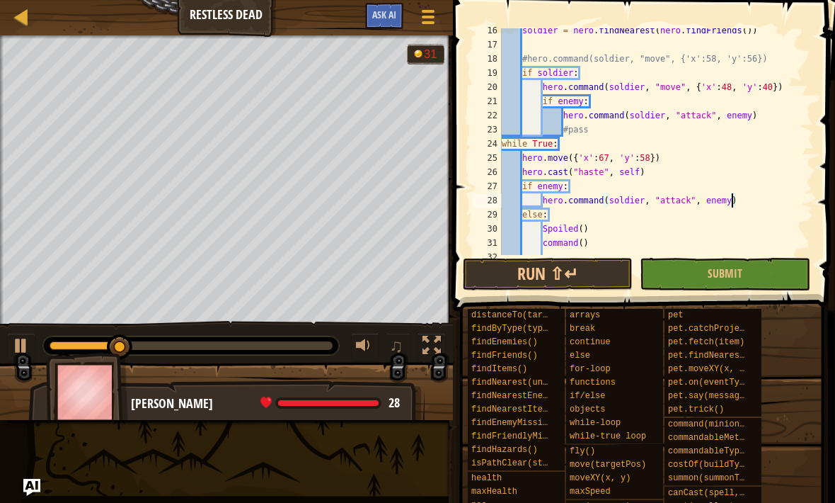
type textarea "hero.command(soldier, "attack", enemy)"
click at [588, 277] on button "Run ⇧↵" at bounding box center [548, 274] width 170 height 33
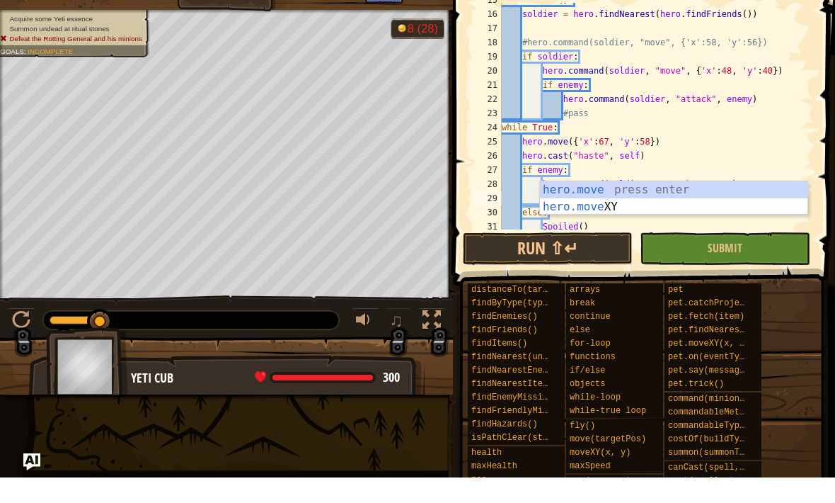
scroll to position [7, 6]
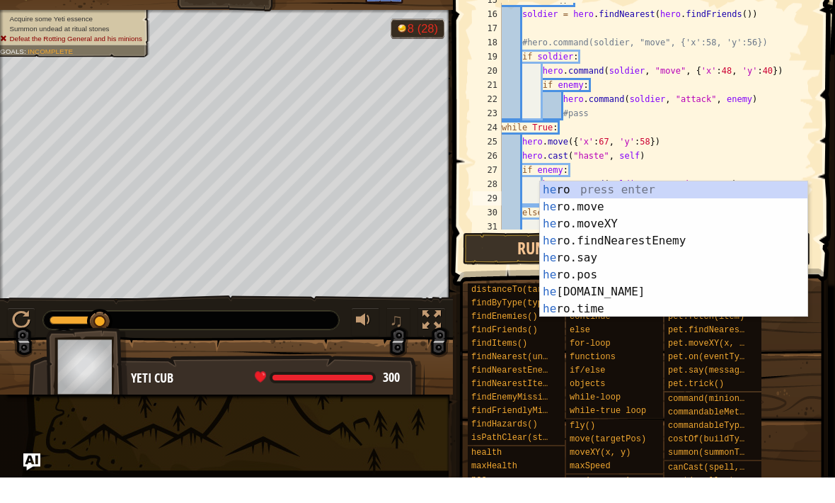
type textarea "h"
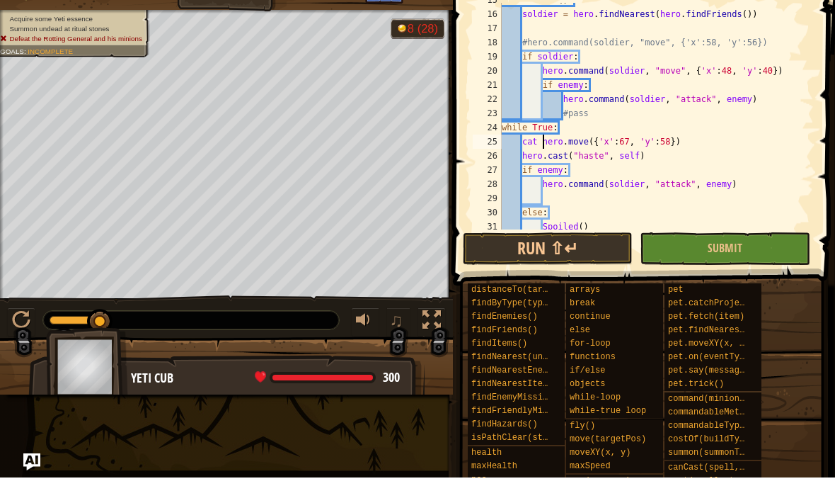
scroll to position [7, 4]
type textarea "cat = hero.move({'x':67, 'y':58})"
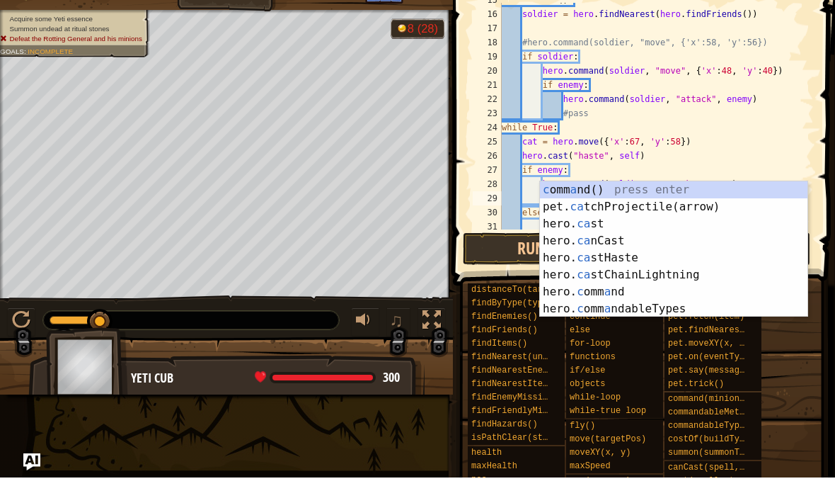
scroll to position [7, 4]
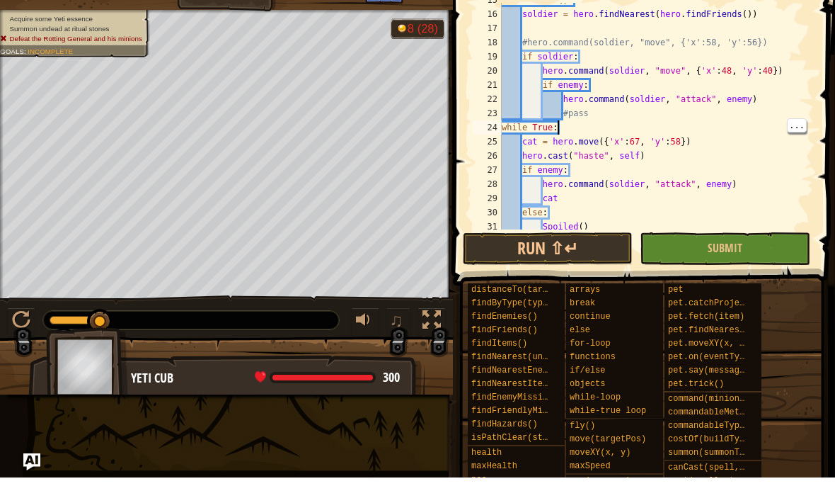
click at [569, 258] on button "Run ⇧↵" at bounding box center [548, 274] width 170 height 33
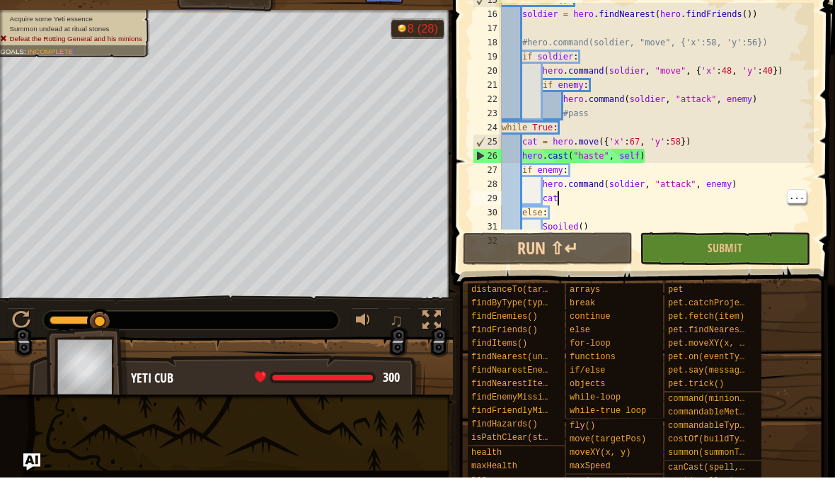
click at [588, 196] on div "def command ( ) : soldier = hero . findNearest ( hero . findFriends ( )) #hero.…" at bounding box center [656, 145] width 315 height 255
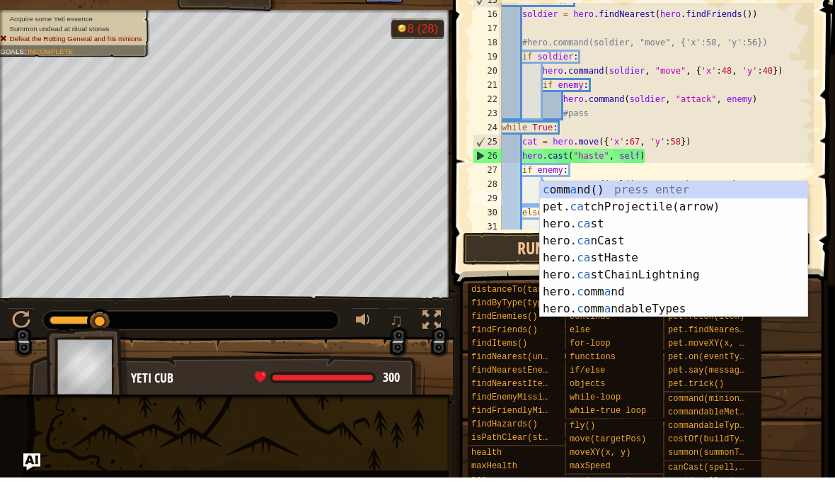
type textarea "c"
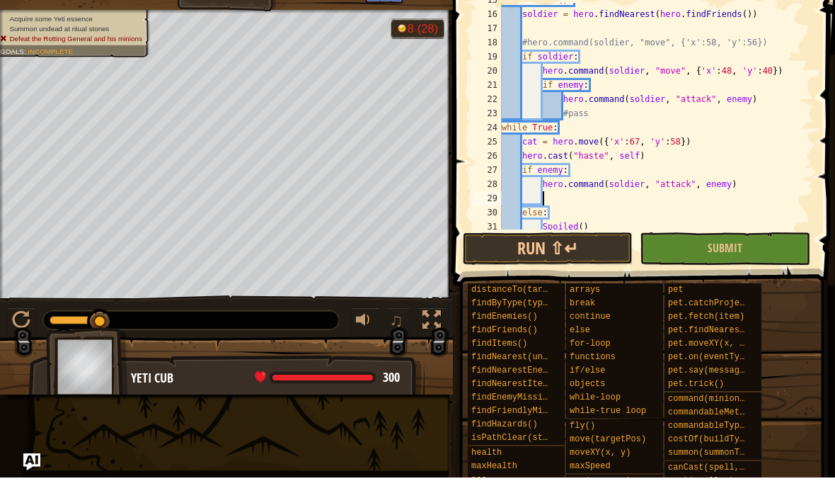
type textarea "cat = hero.move({'x':67, 'y':58})"
type textarea "while True:"
type textarea "#pass"
click at [607, 117] on div "def command ( ) : soldier = hero . findNearest ( hero . findFriends ( )) #hero.…" at bounding box center [656, 145] width 315 height 255
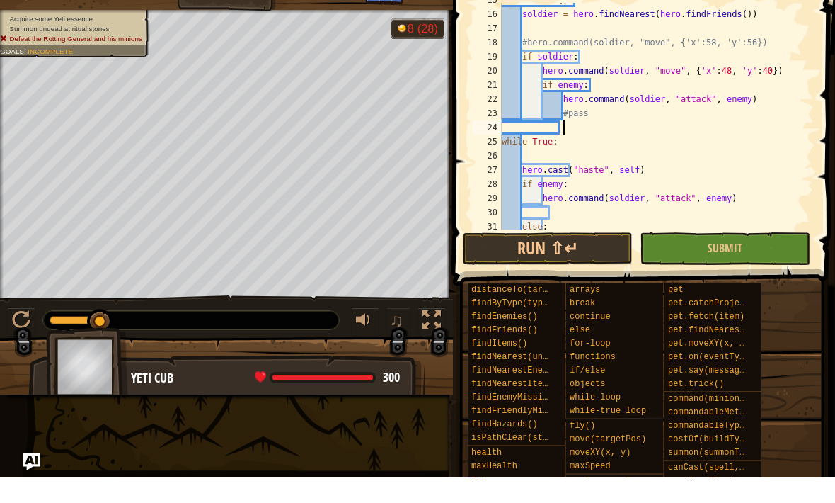
type textarea "d"
type textarea "def move():"
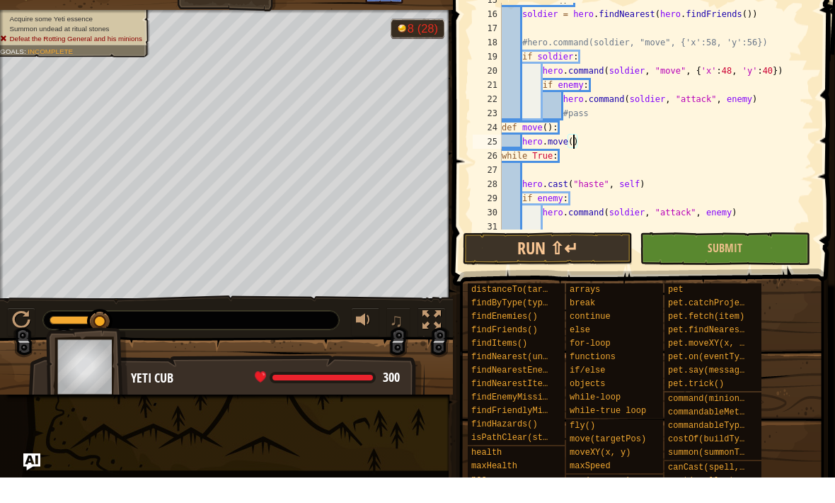
scroll to position [7, 6]
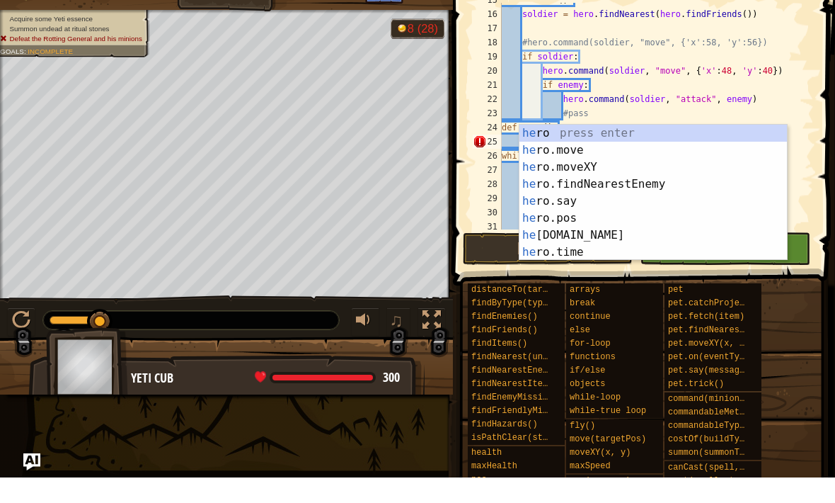
type textarea "h"
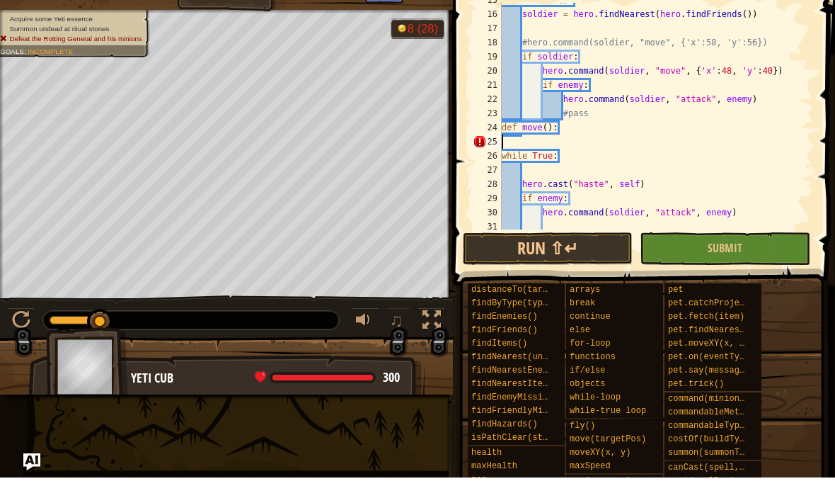
scroll to position [7, 0]
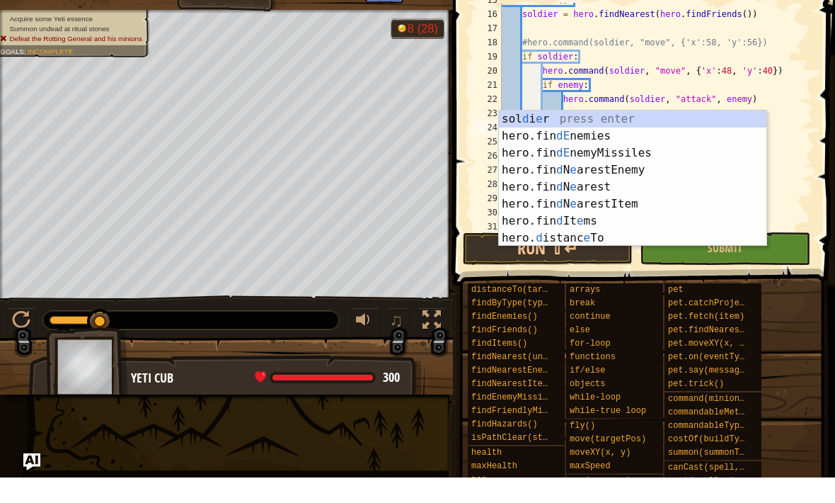
type textarea "d"
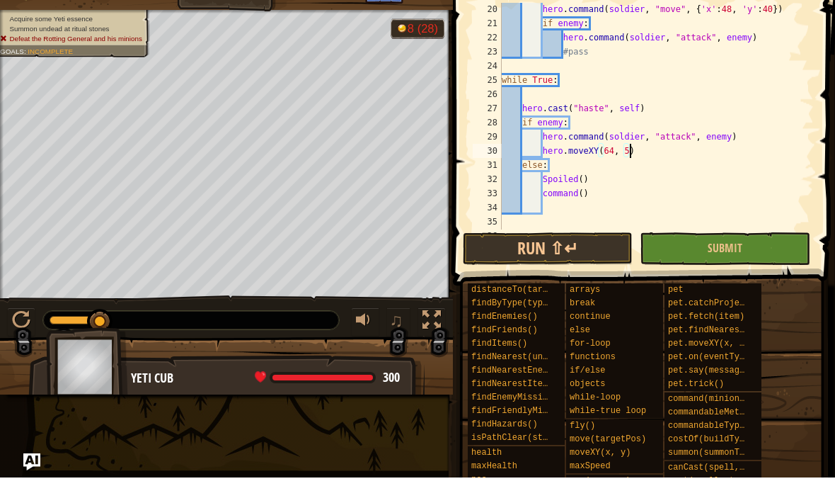
scroll to position [7, 11]
type textarea "hero.cast("haste", self)"
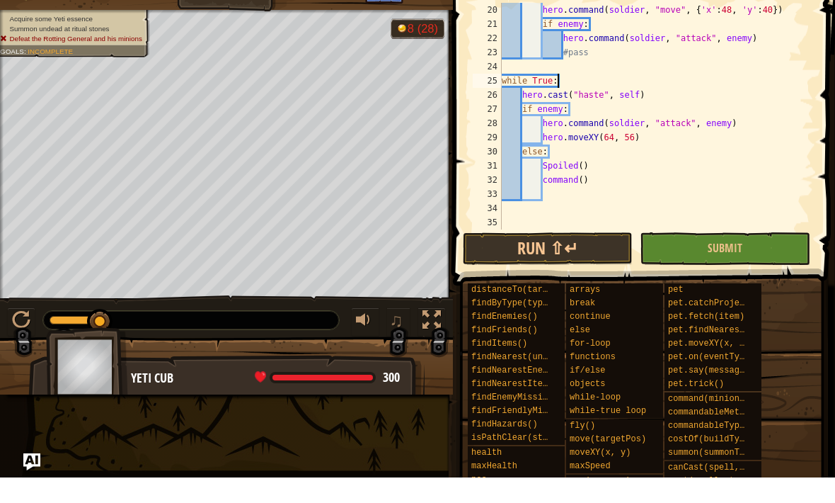
scroll to position [311, 0]
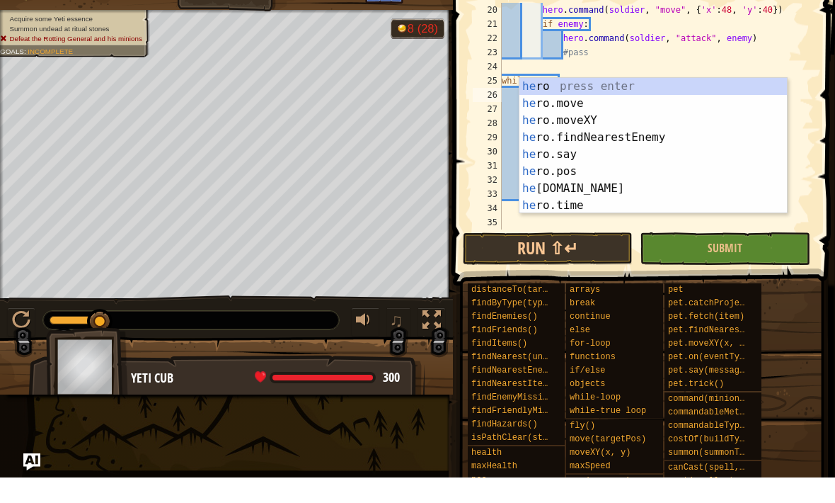
type textarea "h"
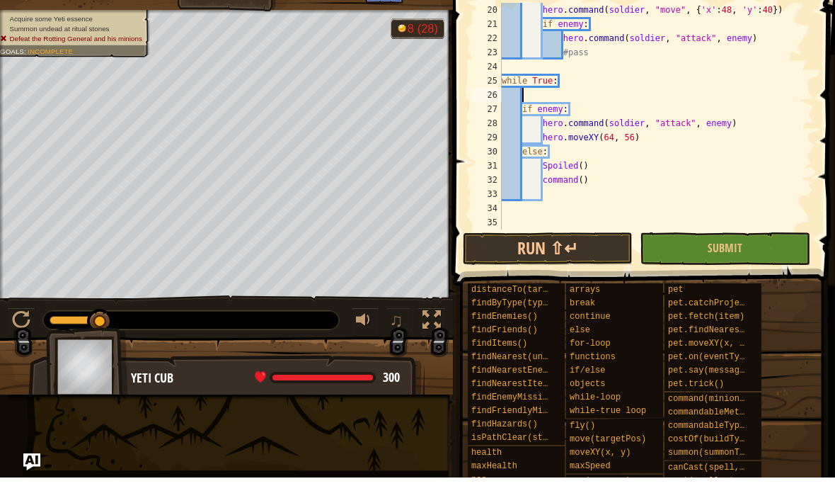
type textarea "if enemy:"
click at [530, 93] on div "hero . command ( soldier , "move" , { 'x' : 48 , 'y' : 40 }) if enemy : hero . …" at bounding box center [656, 155] width 315 height 255
click at [683, 142] on div "hero . command ( soldier , "move" , { 'x' : 48 , 'y' : 40 }) if enemy : hero . …" at bounding box center [656, 155] width 315 height 255
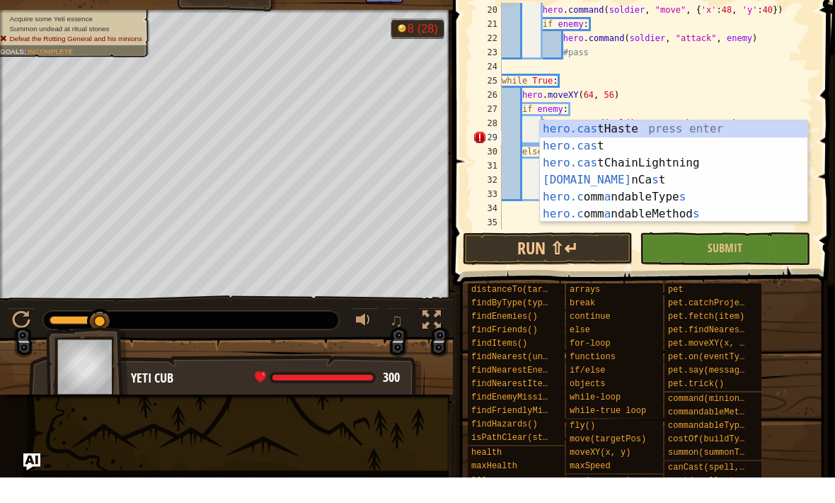
scroll to position [7, 6]
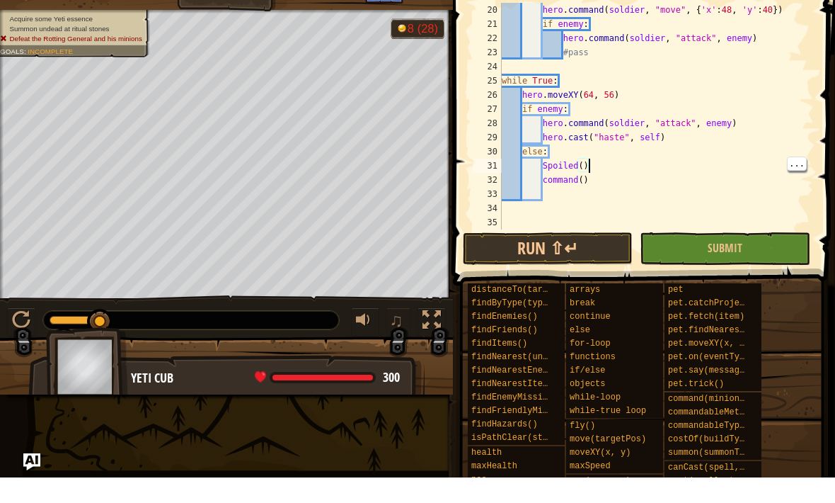
click at [572, 258] on button "Run ⇧↵" at bounding box center [548, 274] width 170 height 33
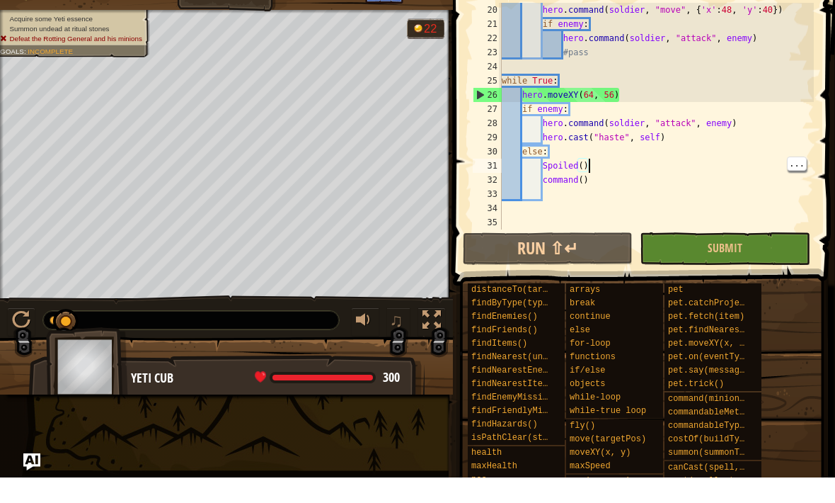
type textarea "hero.moveXY(64, 56)"
click at [649, 96] on div "hero . command ( soldier , "move" , { 'x' : 48 , 'y' : 40 }) if enemy : hero . …" at bounding box center [656, 155] width 315 height 255
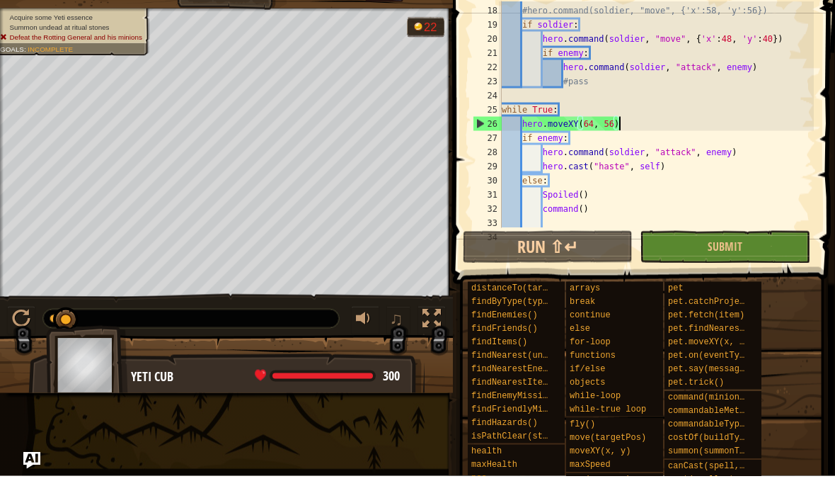
scroll to position [7, 0]
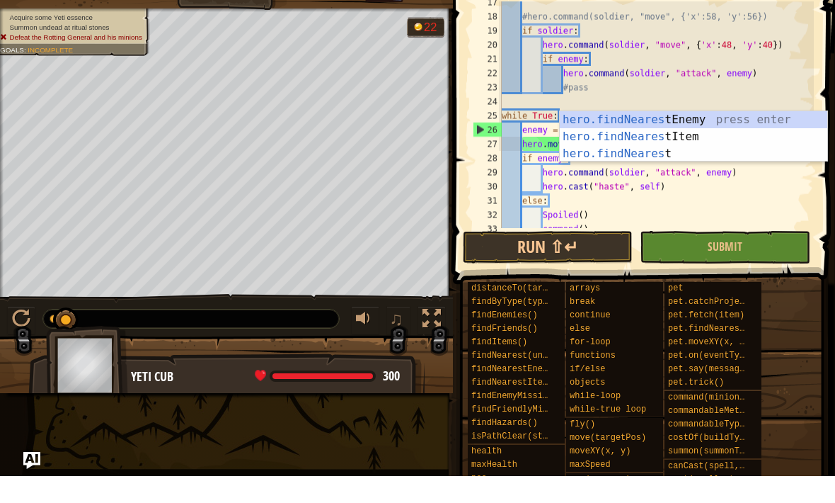
type textarea "enemy = hero.findnearest"
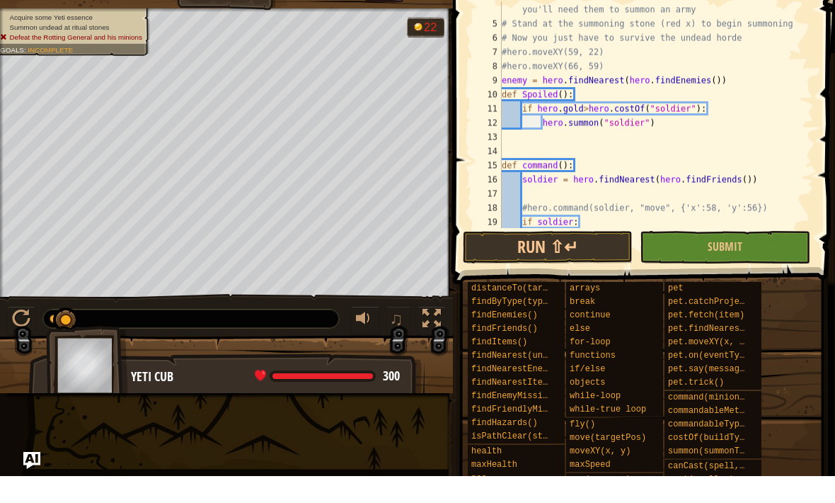
scroll to position [0, 0]
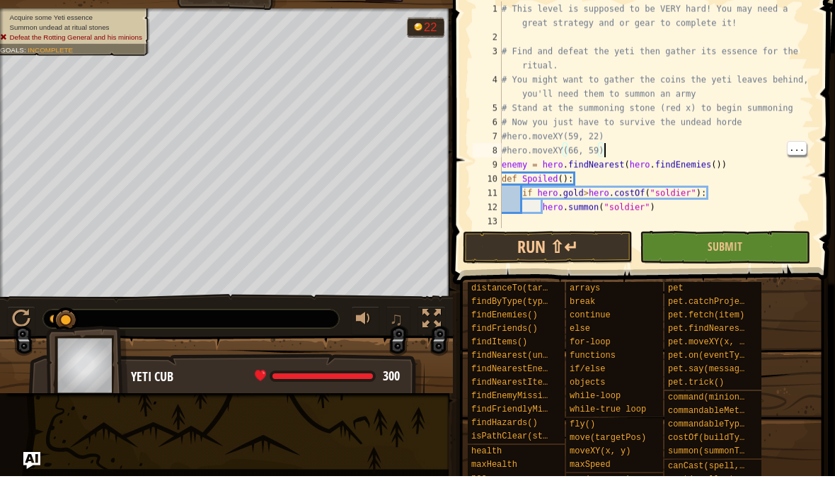
type textarea "enemy = hero.findNearest(hero.findEnemies())"
click at [738, 161] on div "# This level is supposed to be VERY hard! You may need a great strategy and or …" at bounding box center [656, 162] width 315 height 269
type textarea "#hero.moveXY(66, 59)"
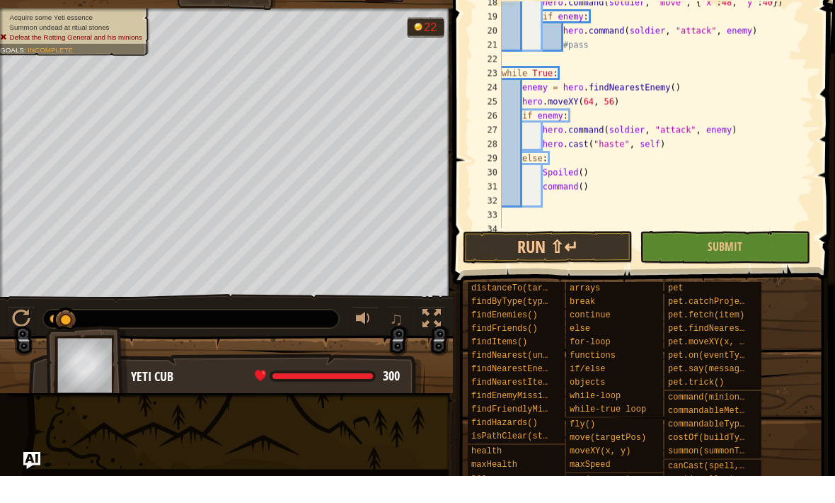
scroll to position [297, 0]
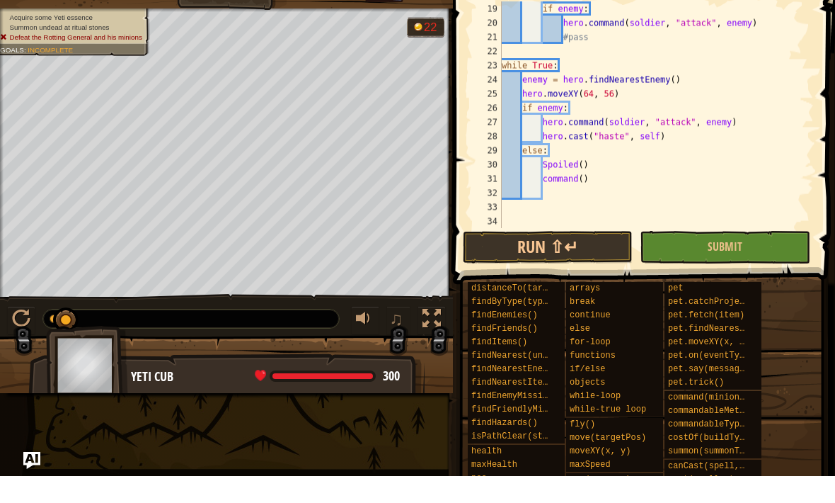
click at [588, 258] on button "Run ⇧↵" at bounding box center [548, 274] width 170 height 33
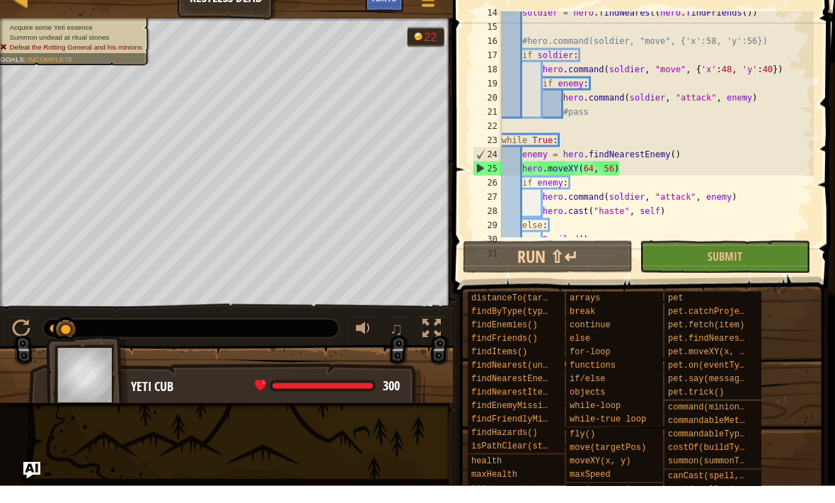
scroll to position [231, 0]
type textarea "enemy = hero.findNearestEnemy()"
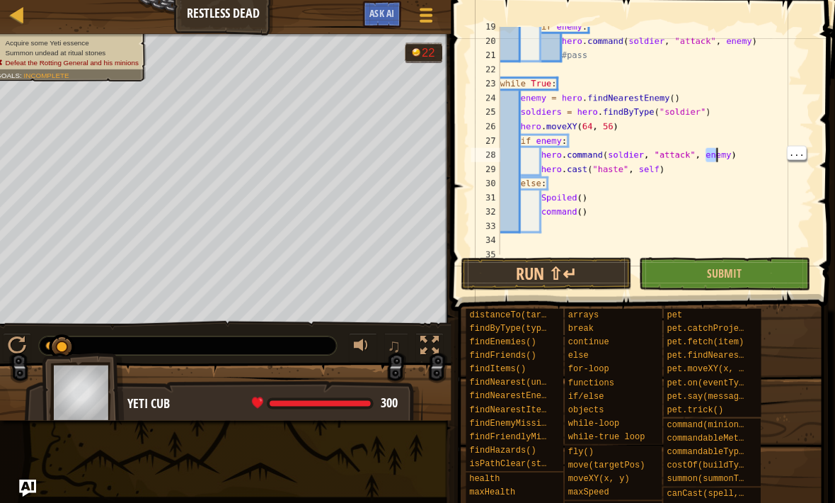
scroll to position [7, 5]
click at [746, 144] on div "if enemy : hero . command ( soldier , "attack" , enemy ) #pass while True : ene…" at bounding box center [656, 148] width 315 height 255
click at [745, 151] on div "if enemy : hero . command ( soldier , "attack" , enemy ) #pass while True : ene…" at bounding box center [656, 148] width 315 height 255
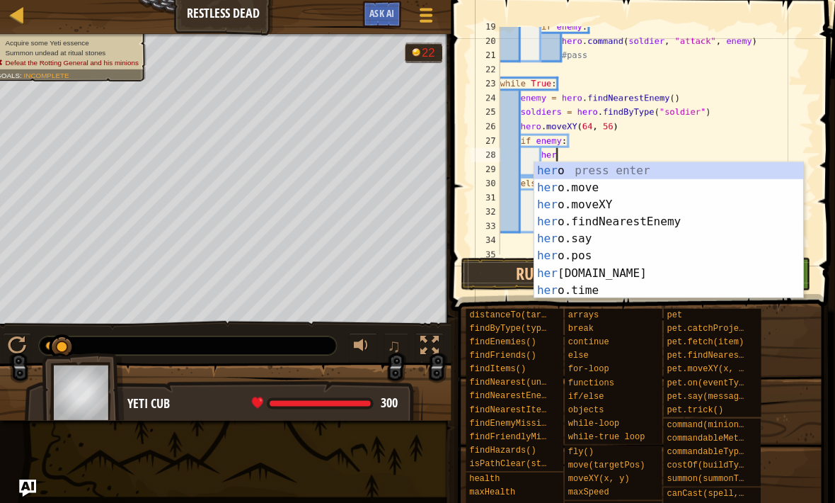
type textarea "h"
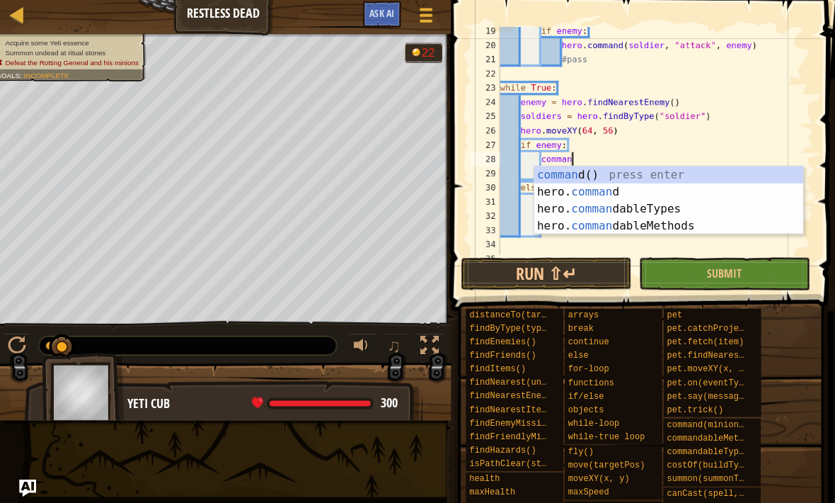
scroll to position [7, 6]
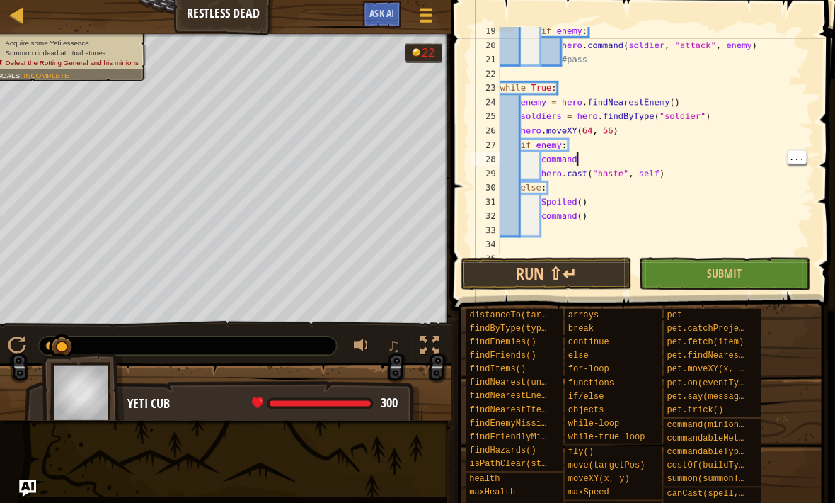
click at [583, 156] on div "if enemy : hero . command ( soldier , "attack" , enemy ) #pass while True : ene…" at bounding box center [656, 152] width 315 height 255
type textarea "command()"
click at [608, 218] on div "if enemy : hero . command ( soldier , "attack" , enemy ) #pass while True : ene…" at bounding box center [656, 152] width 315 height 255
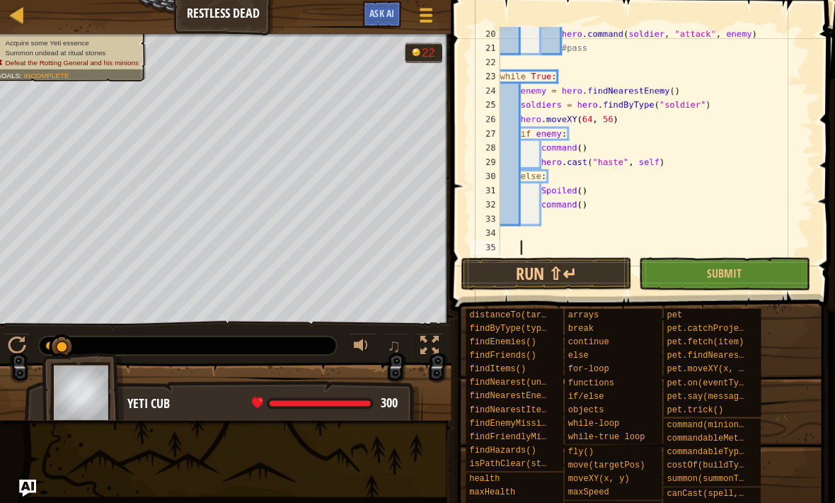
scroll to position [7, 0]
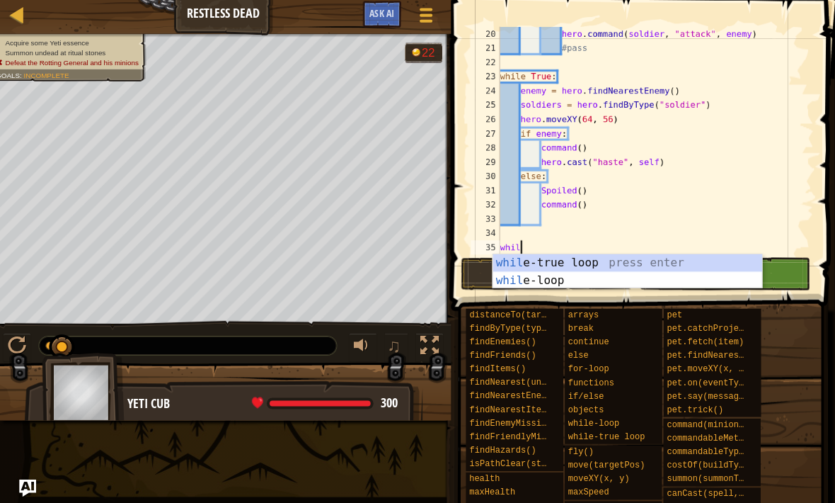
type textarea "while"
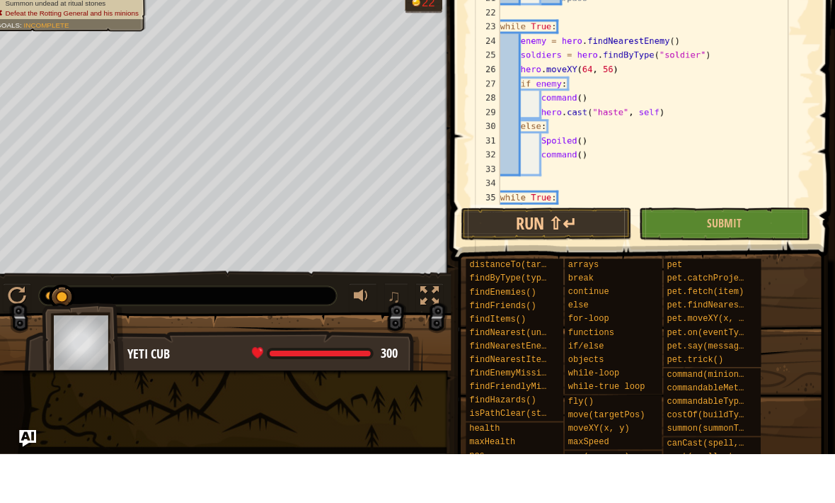
scroll to position [0, 0]
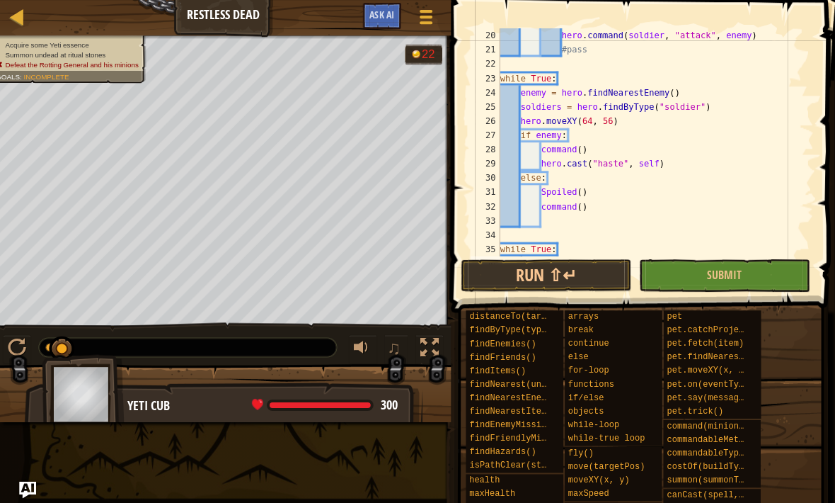
click at [427, 14] on div at bounding box center [428, 17] width 18 height 20
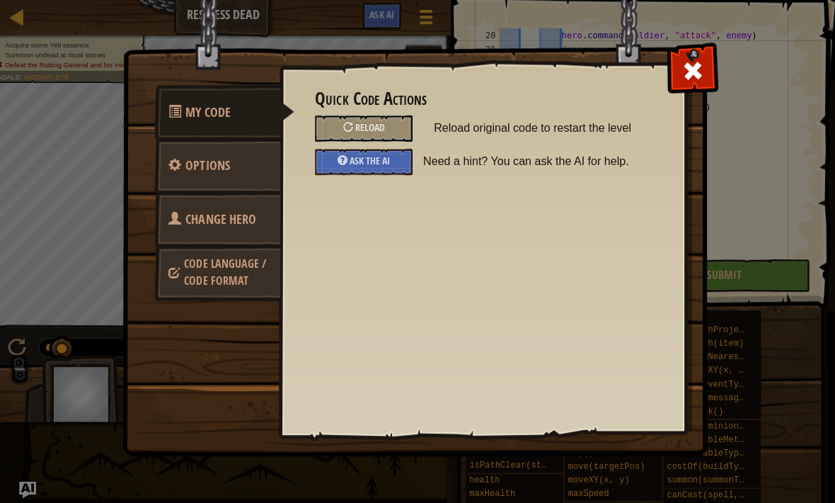
click at [245, 224] on span "Change Hero" at bounding box center [224, 218] width 70 height 18
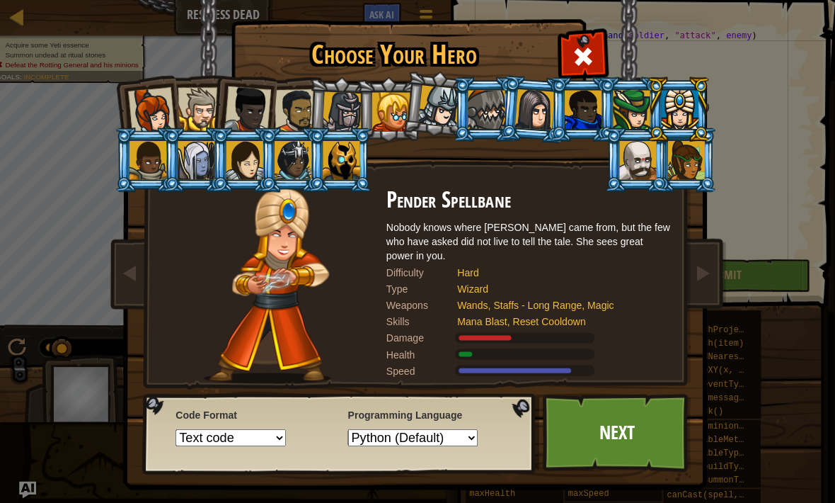
click at [637, 428] on link "Next" at bounding box center [618, 430] width 148 height 78
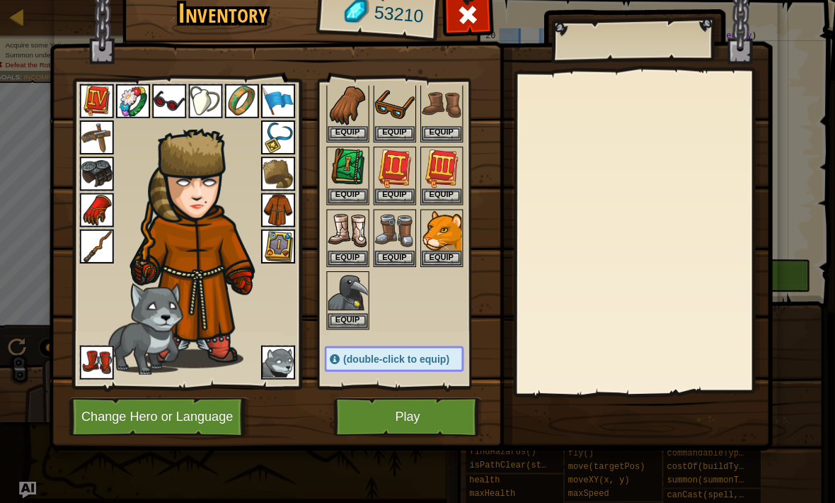
scroll to position [169, 0]
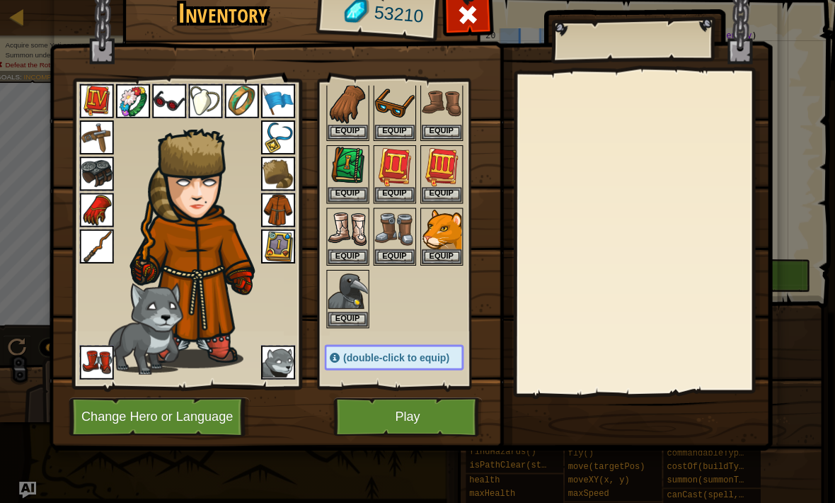
click at [474, 25] on span at bounding box center [469, 15] width 23 height 23
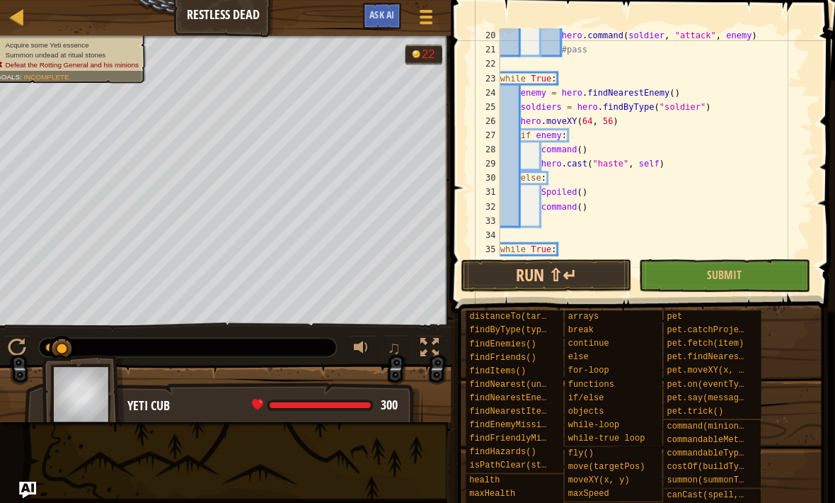
click at [430, 30] on button "Game Menu" at bounding box center [428, 19] width 35 height 33
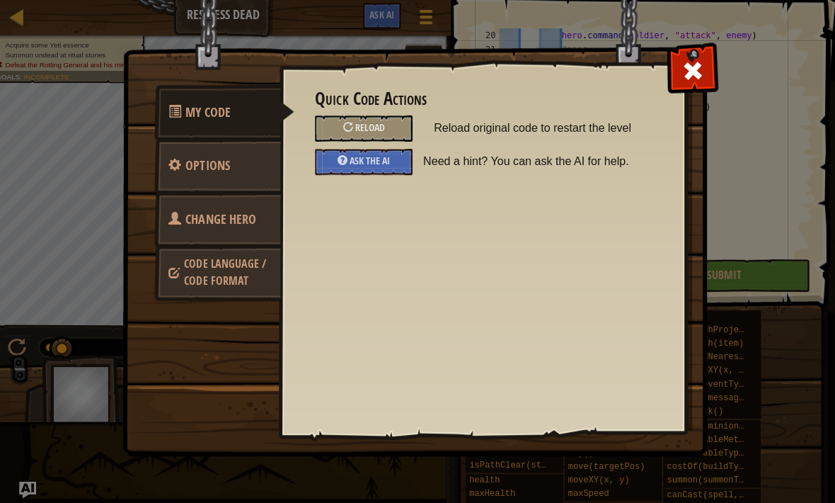
click at [250, 221] on span "Change Hero" at bounding box center [224, 218] width 70 height 18
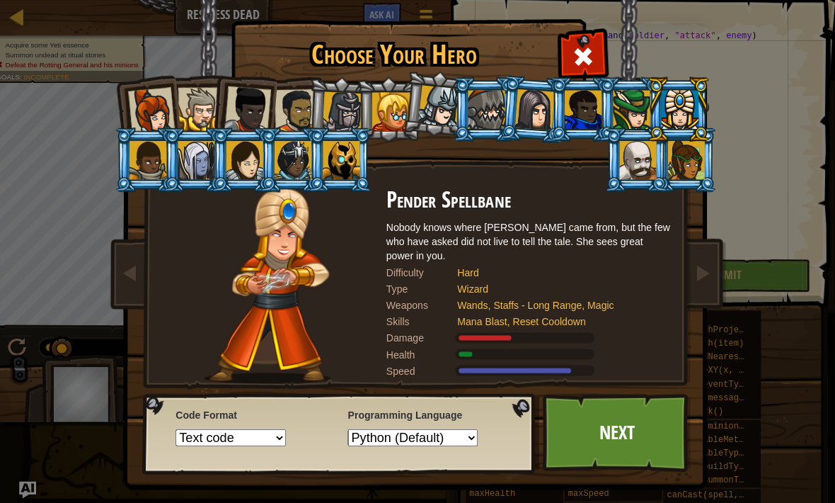
click at [157, 119] on div at bounding box center [155, 110] width 47 height 47
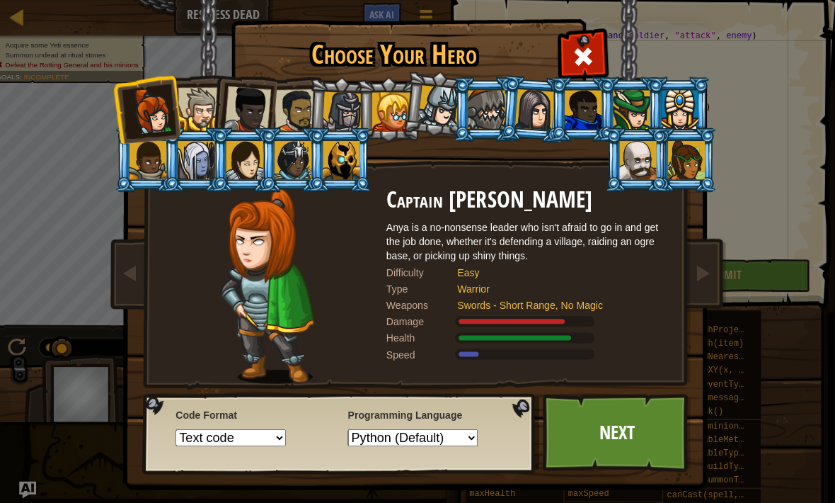
click at [651, 430] on link "Next" at bounding box center [618, 430] width 148 height 78
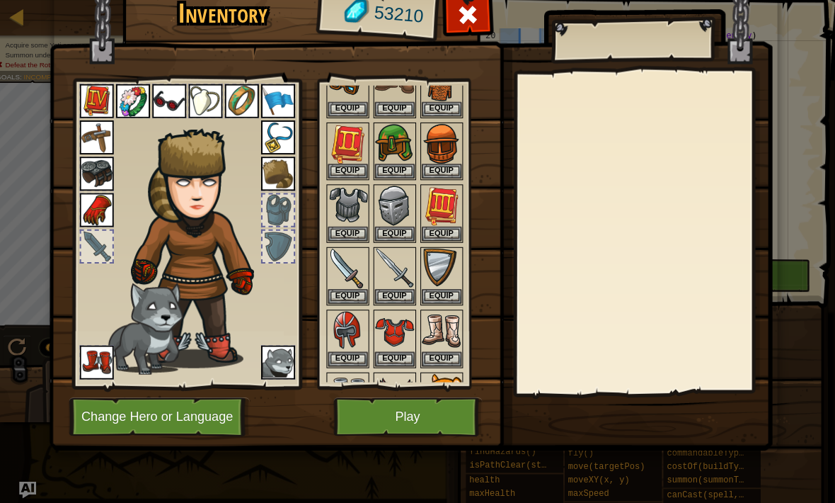
scroll to position [297, 0]
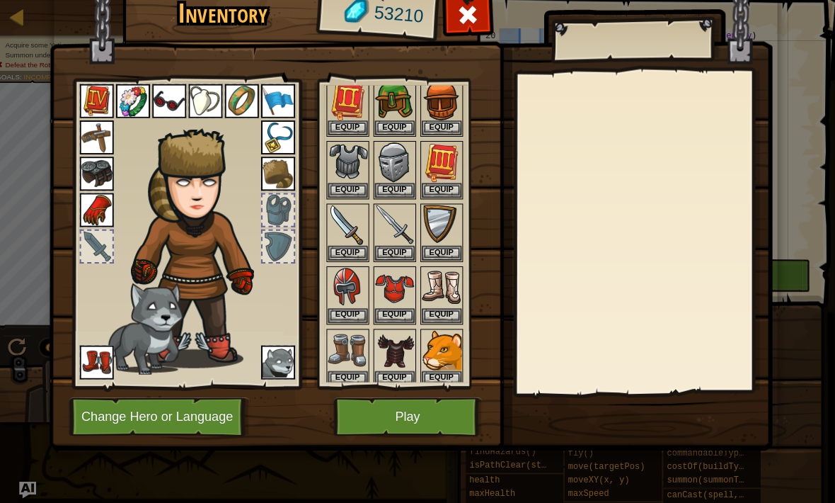
click at [350, 312] on button "Equip" at bounding box center [351, 314] width 40 height 15
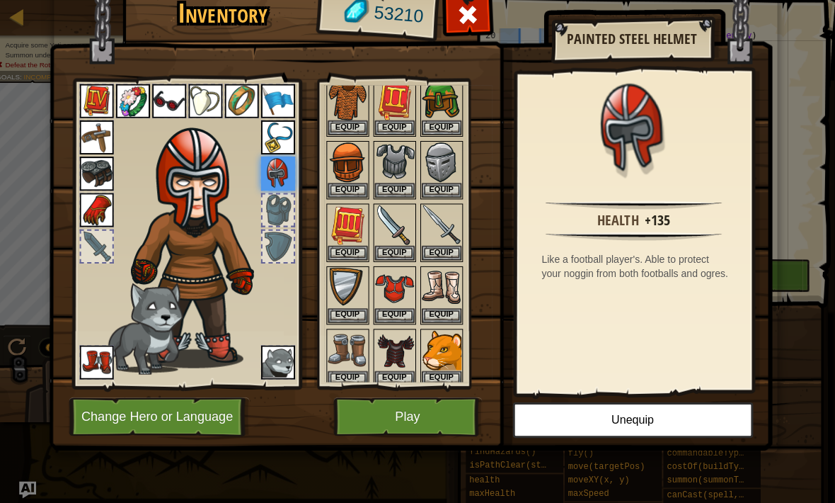
click at [404, 309] on button "Equip" at bounding box center [397, 314] width 40 height 15
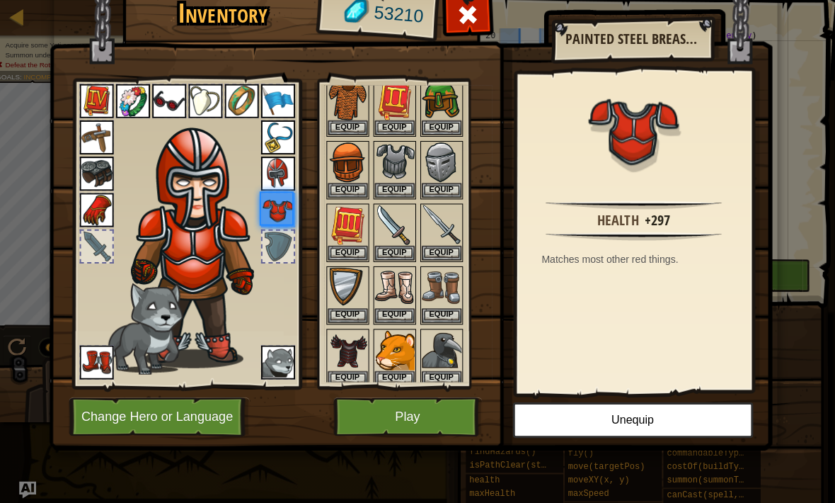
click at [348, 307] on button "Equip" at bounding box center [351, 314] width 40 height 15
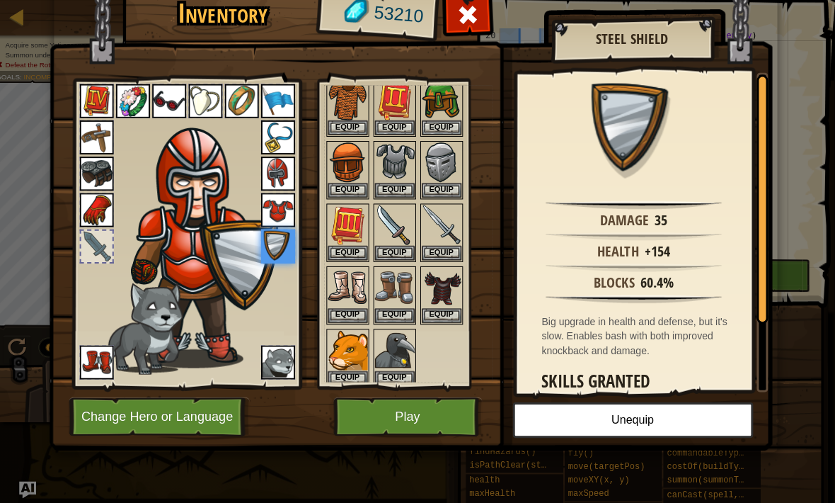
click at [453, 244] on button "Equip" at bounding box center [444, 251] width 40 height 15
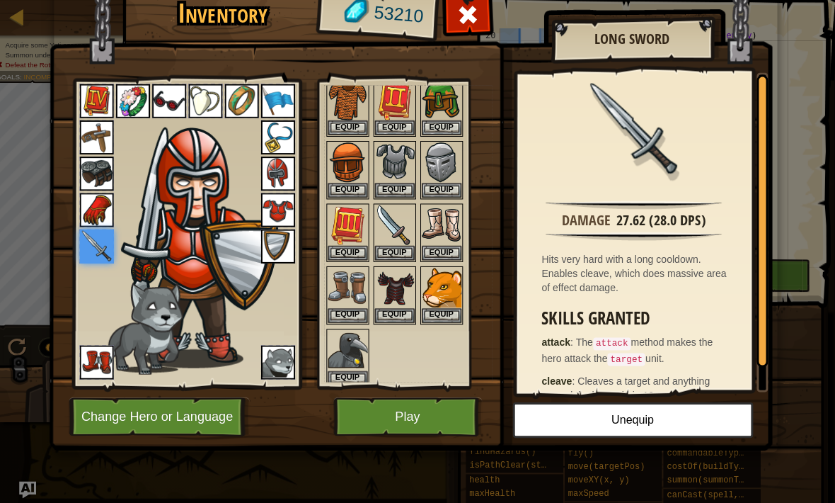
click at [401, 311] on button "Equip" at bounding box center [397, 314] width 40 height 15
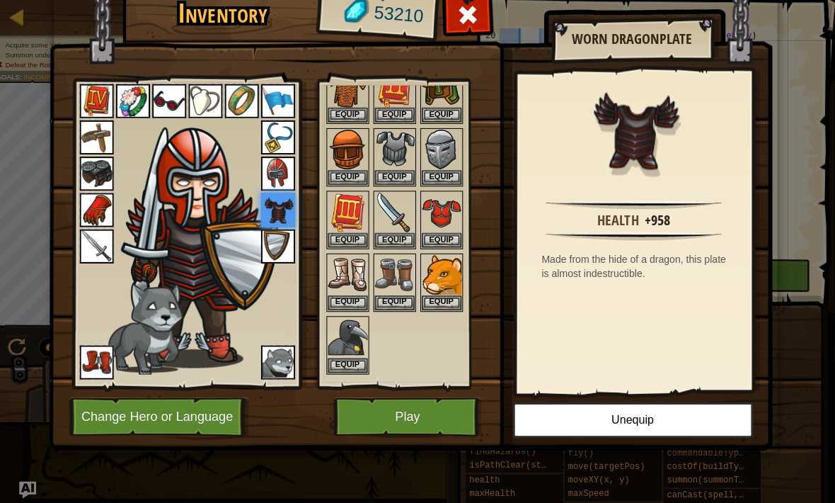
scroll to position [319, 0]
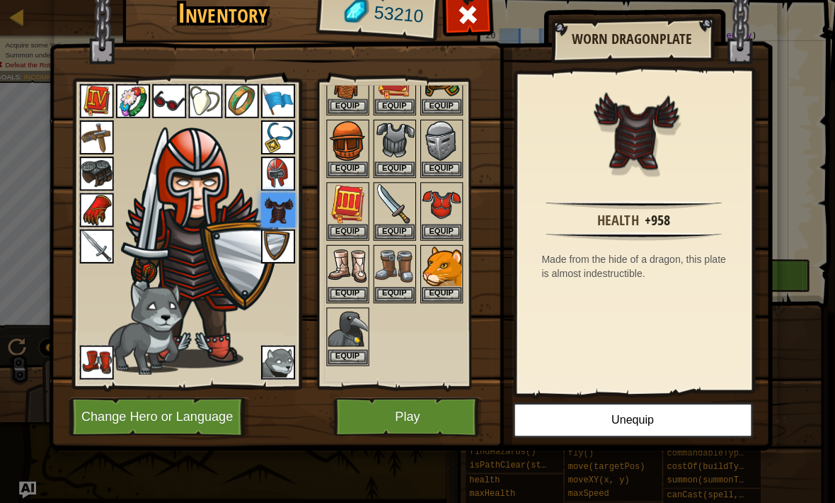
click at [358, 349] on button "Equip" at bounding box center [351, 355] width 40 height 15
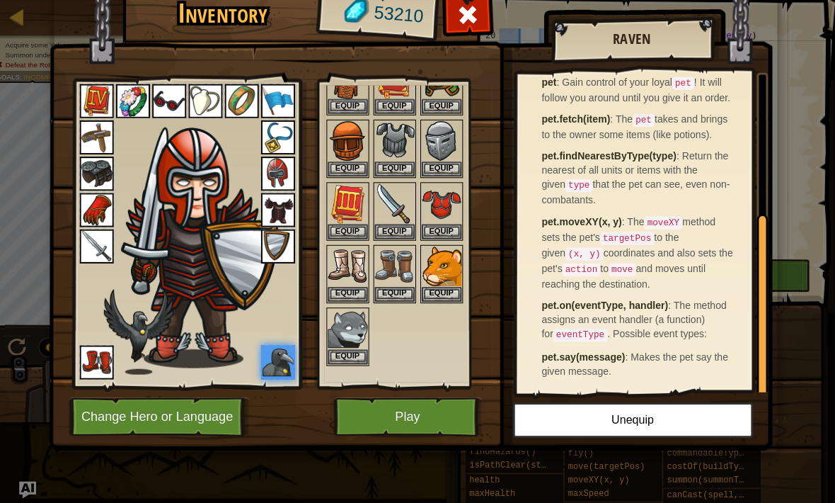
scroll to position [244, 0]
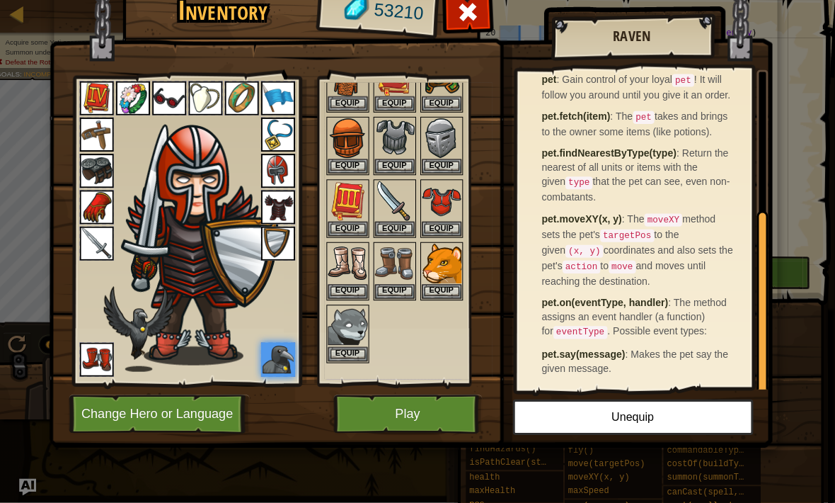
click at [360, 350] on button "Equip" at bounding box center [351, 355] width 40 height 15
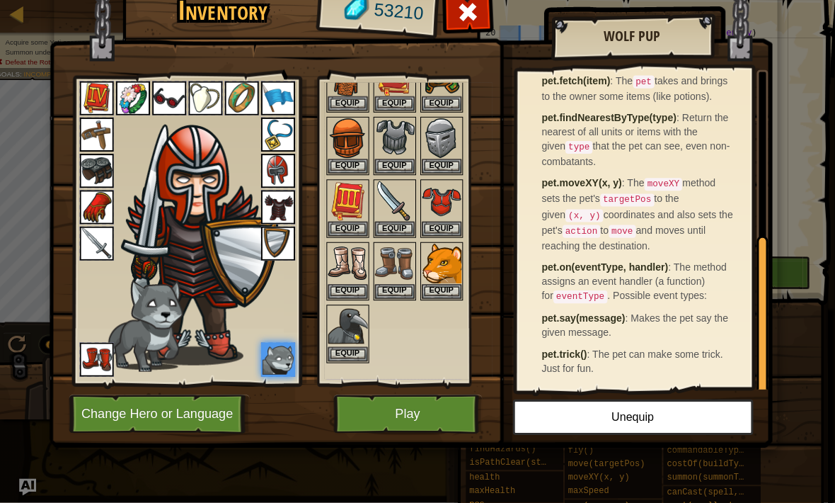
scroll to position [329, 0]
click at [438, 409] on button "Play" at bounding box center [410, 414] width 148 height 39
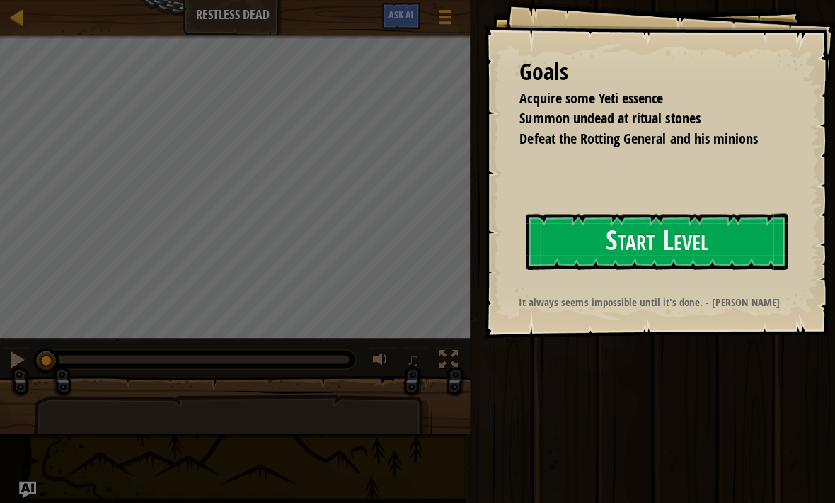
click at [542, 251] on button "Start Level" at bounding box center [658, 240] width 261 height 56
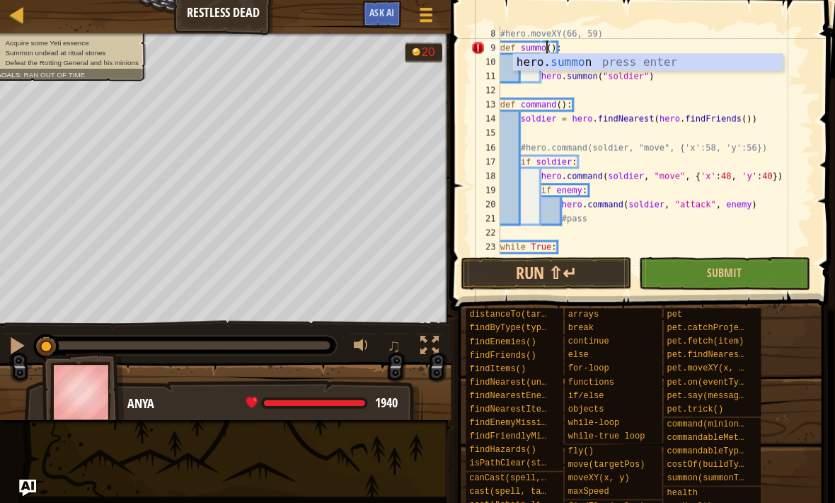
scroll to position [7, 4]
type textarea "#hero.command(soldier, "move", {'x':58, 'y':56})"
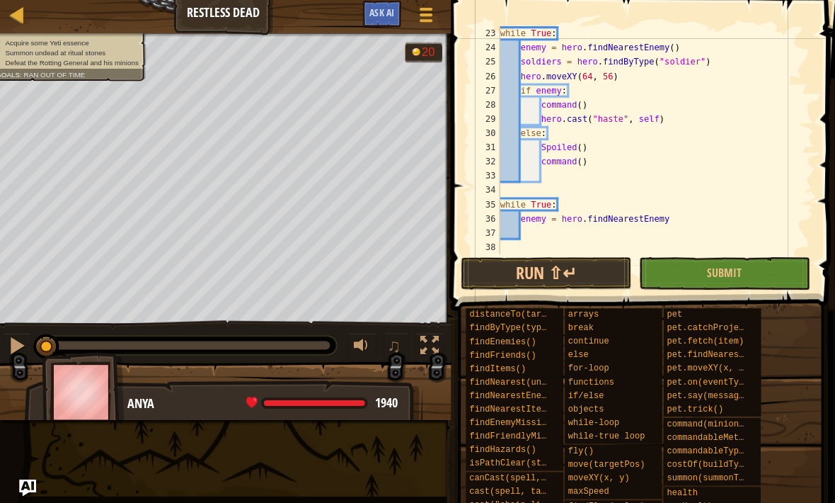
scroll to position [7, 0]
click at [525, 233] on div "while True : enemy = hero . findNearestEnemy ( ) soldiers = hero . findByType (…" at bounding box center [656, 155] width 315 height 255
type textarea "soldiers = hero.findNearest(hero.findFriends())"
